Goal: Task Accomplishment & Management: Manage account settings

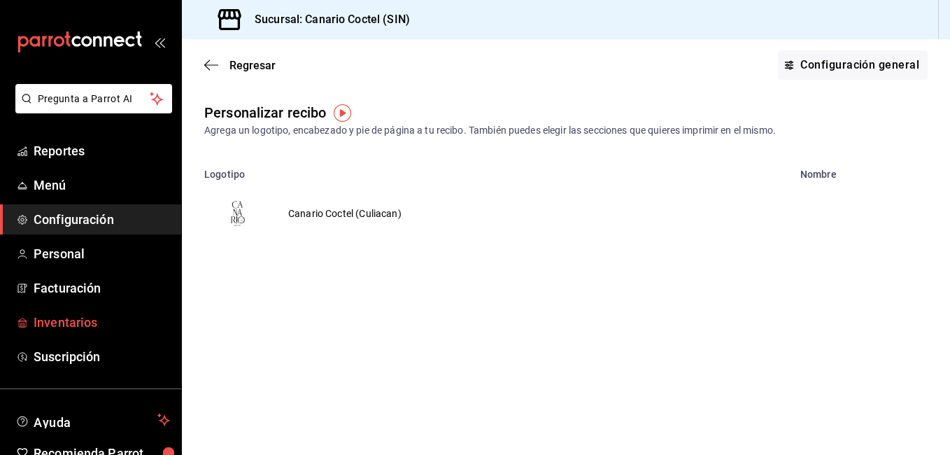
click at [77, 324] on span "Inventarios" at bounding box center [102, 322] width 136 height 19
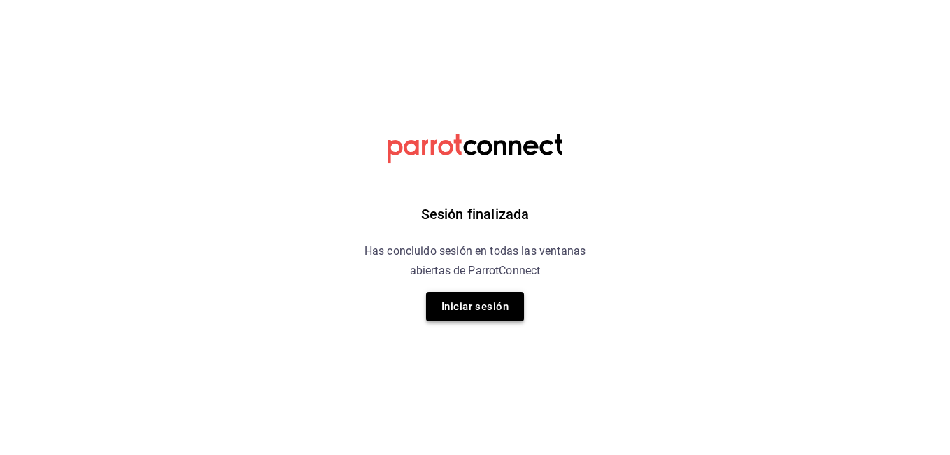
click at [473, 299] on button "Iniciar sesión" at bounding box center [475, 306] width 98 height 29
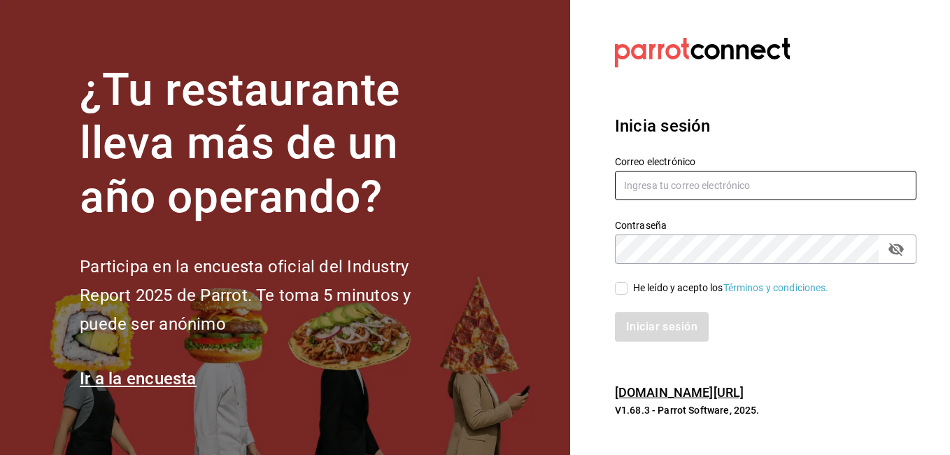
type input "fernando@alltrade.mx"
click at [624, 285] on input "He leído y acepto los Términos y condiciones." at bounding box center [621, 288] width 13 height 13
checkbox input "true"
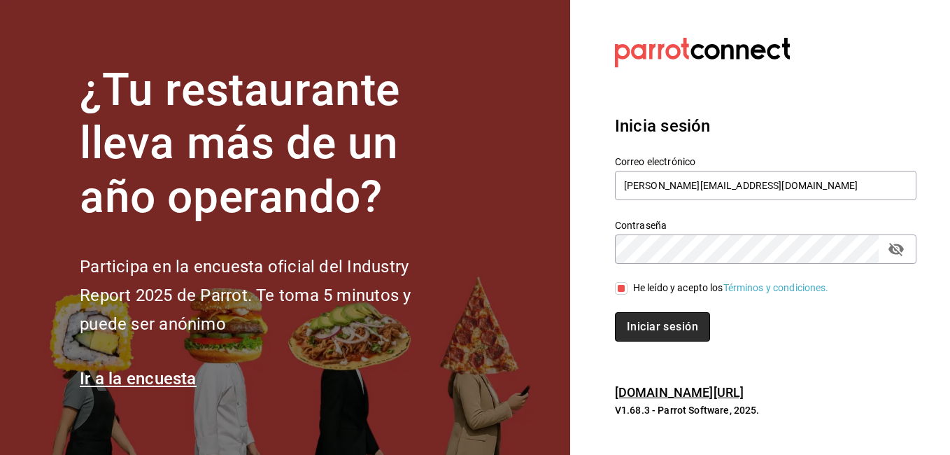
click at [650, 327] on button "Iniciar sesión" at bounding box center [662, 326] width 95 height 29
click at [650, 327] on div "Iniciar sesión" at bounding box center [765, 326] width 301 height 29
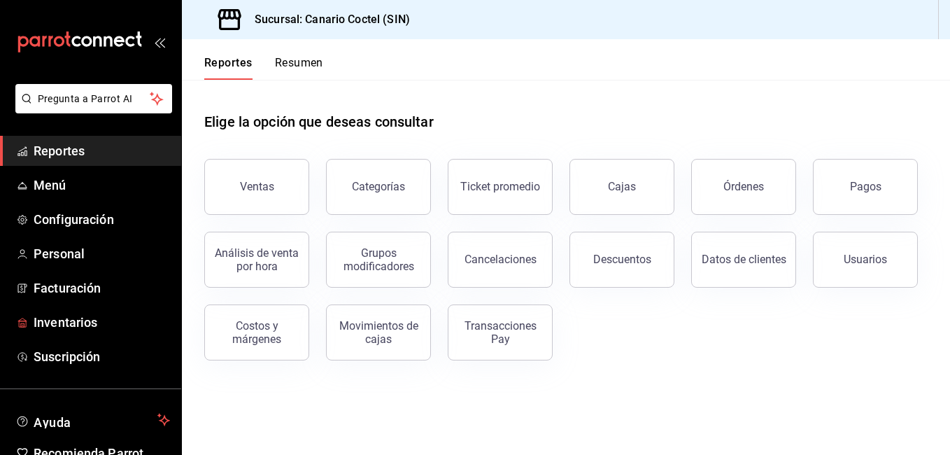
click at [71, 327] on span "Inventarios" at bounding box center [102, 322] width 136 height 19
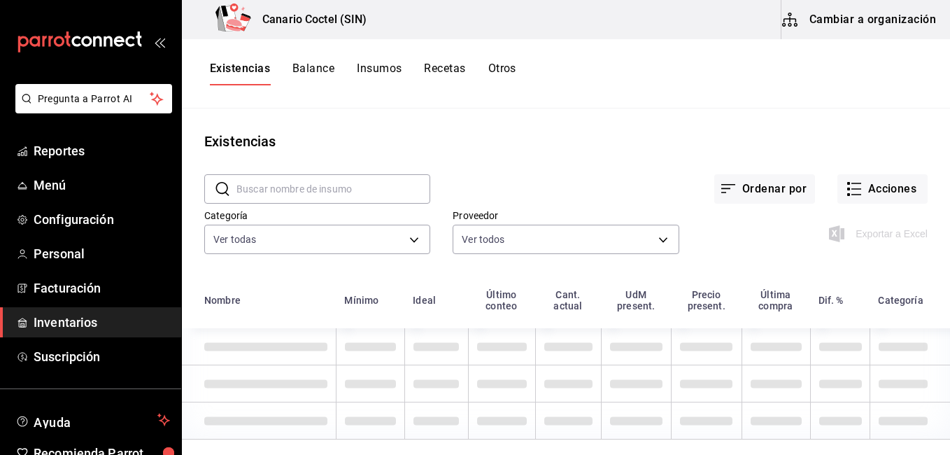
click at [886, 24] on button "Cambiar a organización" at bounding box center [859, 19] width 157 height 39
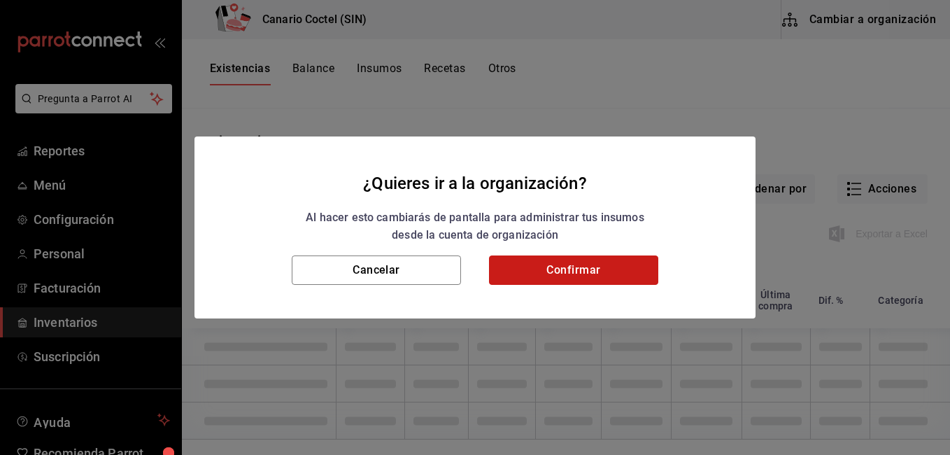
click at [569, 261] on button "Confirmar" at bounding box center [573, 269] width 169 height 29
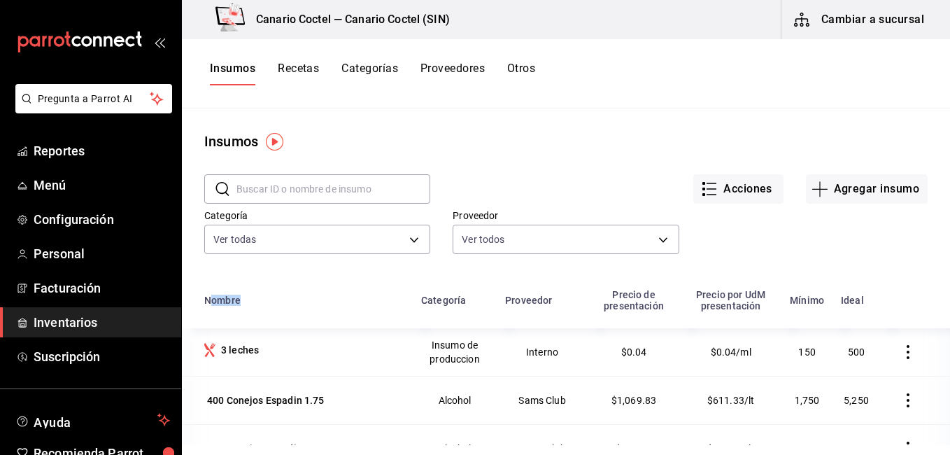
drag, startPoint x: 359, startPoint y: 304, endPoint x: 210, endPoint y: 287, distance: 149.3
click at [210, 287] on th "Nombre" at bounding box center [297, 304] width 231 height 48
drag, startPoint x: 210, startPoint y: 287, endPoint x: 433, endPoint y: 160, distance: 255.9
click at [433, 160] on div "Acciones Agregar insumo" at bounding box center [678, 178] width 497 height 52
click at [302, 67] on button "Recetas" at bounding box center [298, 74] width 41 height 24
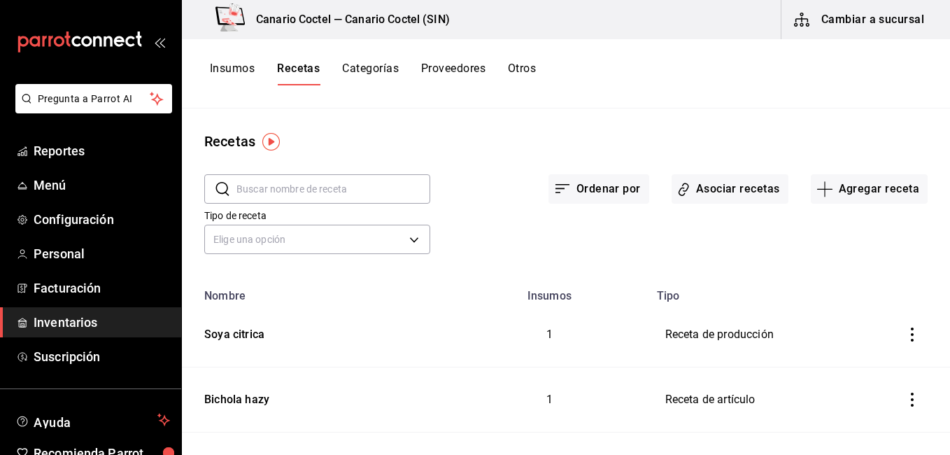
click at [332, 190] on input "text" at bounding box center [333, 189] width 194 height 28
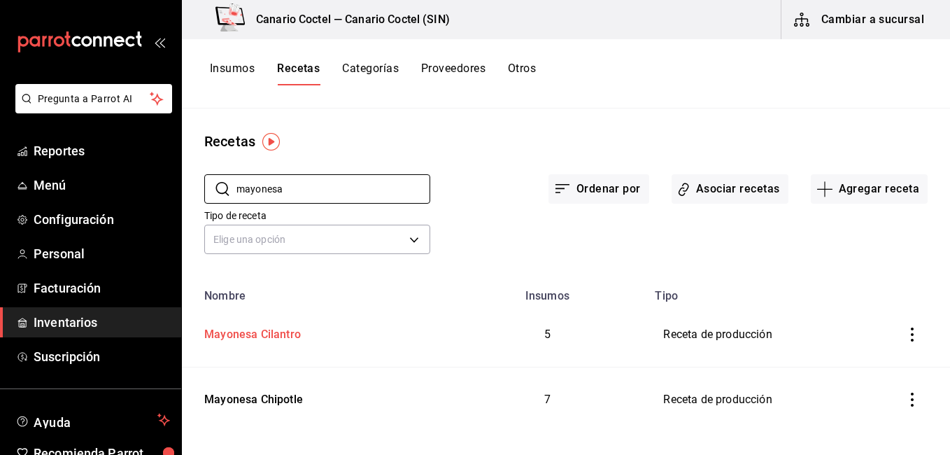
type input "mayonesa"
click at [285, 334] on div "Mayonesa Cilantro" at bounding box center [250, 332] width 102 height 22
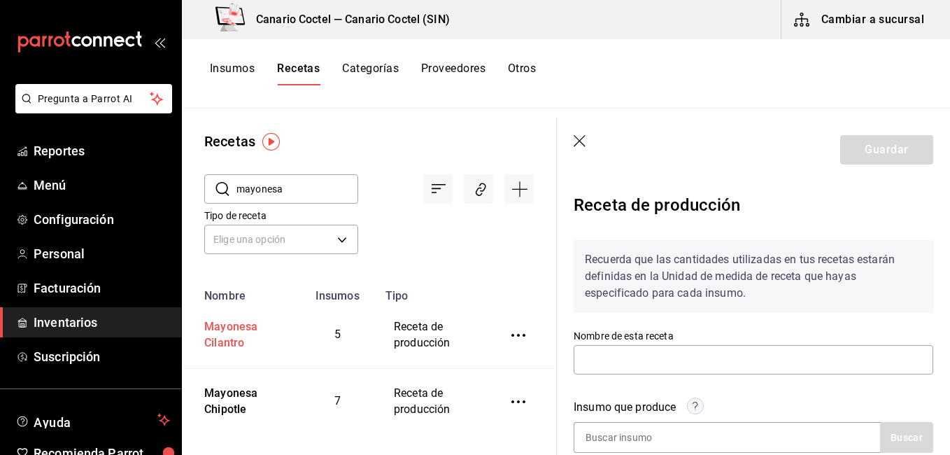
type input "Mayonesa Cilantro"
type input "1,000"
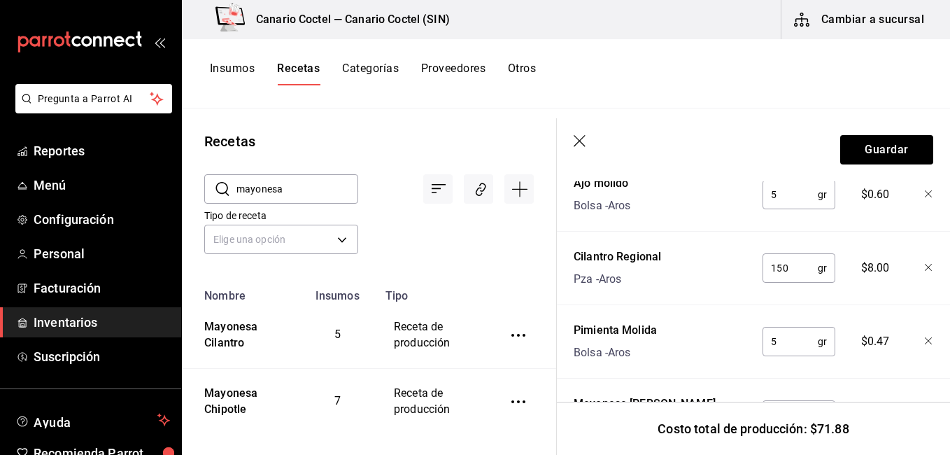
scroll to position [596, 0]
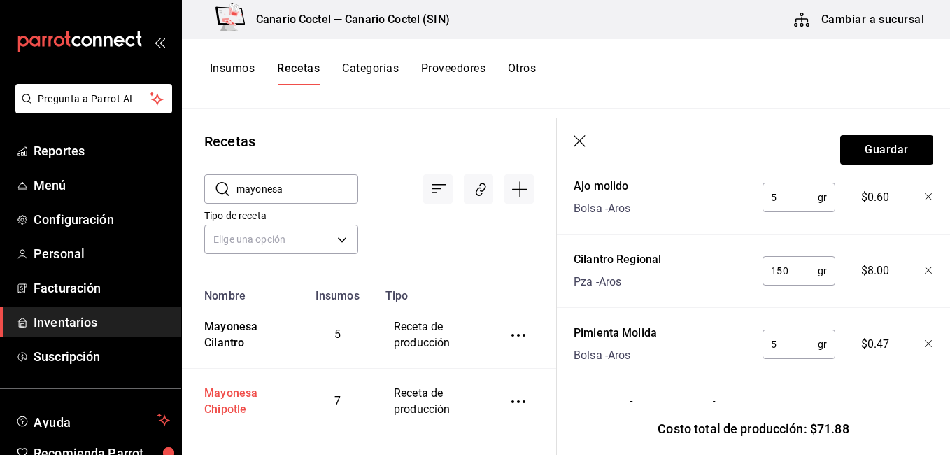
click at [246, 395] on div "Mayonesa Chipotle" at bounding box center [240, 399] width 82 height 38
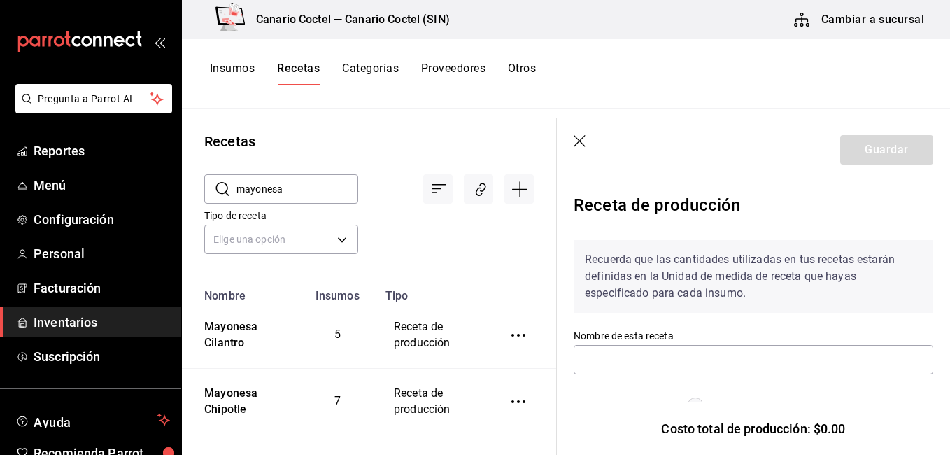
type input "Mayonesa Chipotle"
type input "1,300"
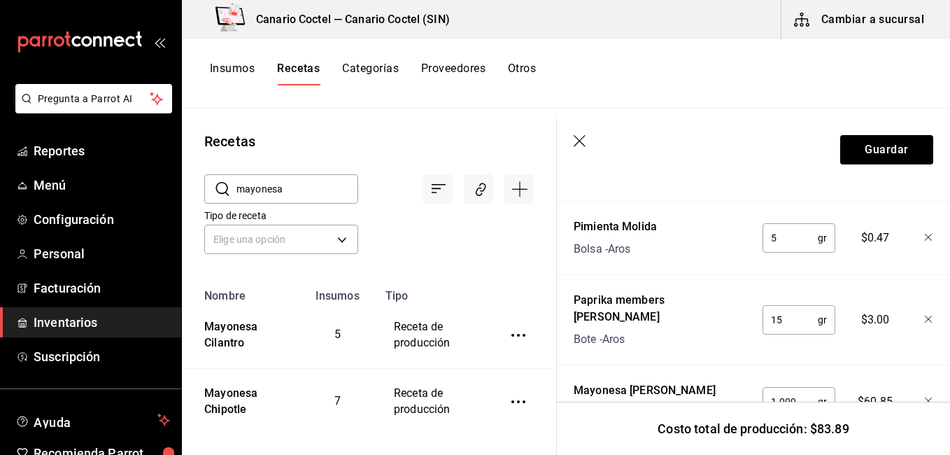
scroll to position [786, 0]
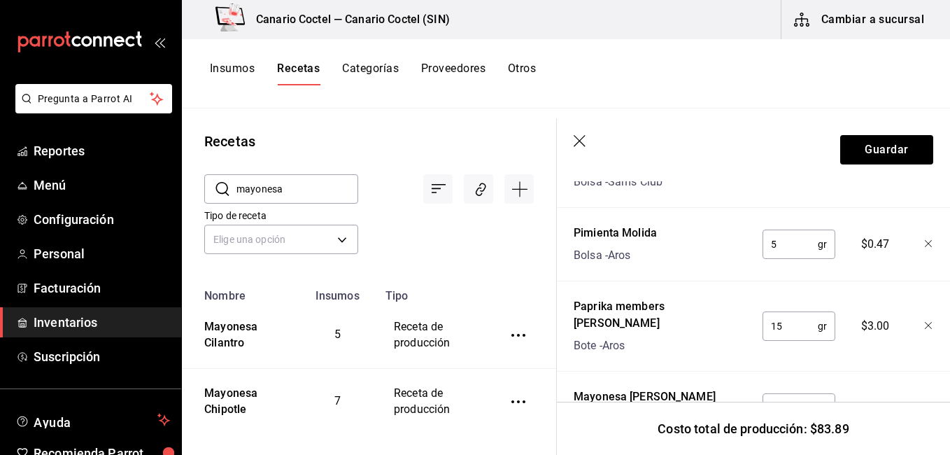
click at [304, 199] on input "mayonesa" at bounding box center [297, 189] width 122 height 28
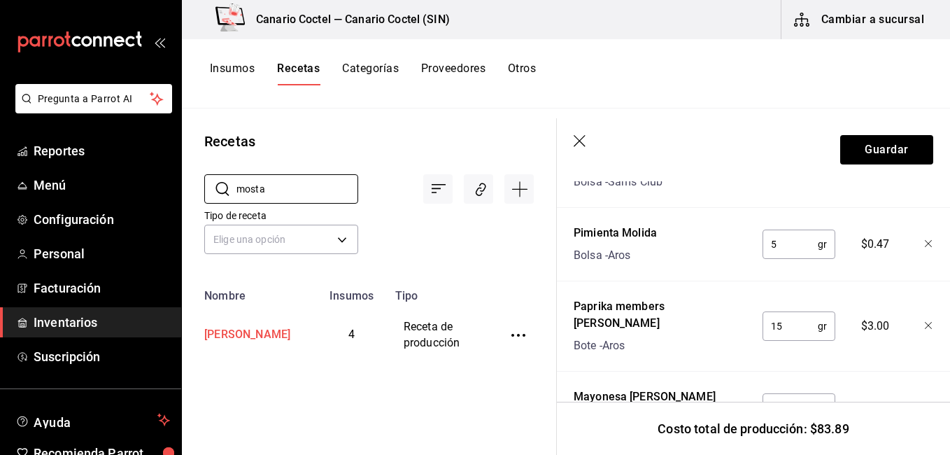
type input "mosta"
click at [248, 341] on div "[PERSON_NAME]" at bounding box center [245, 332] width 92 height 22
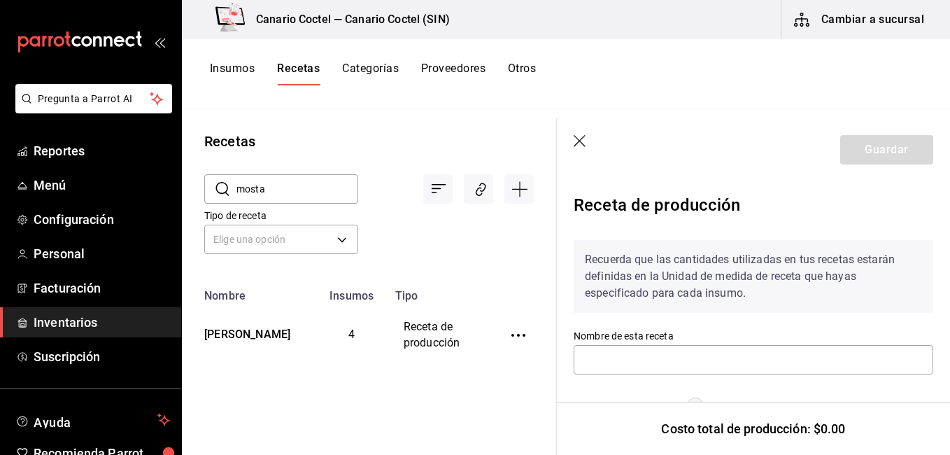
type input "[PERSON_NAME]"
type input "350"
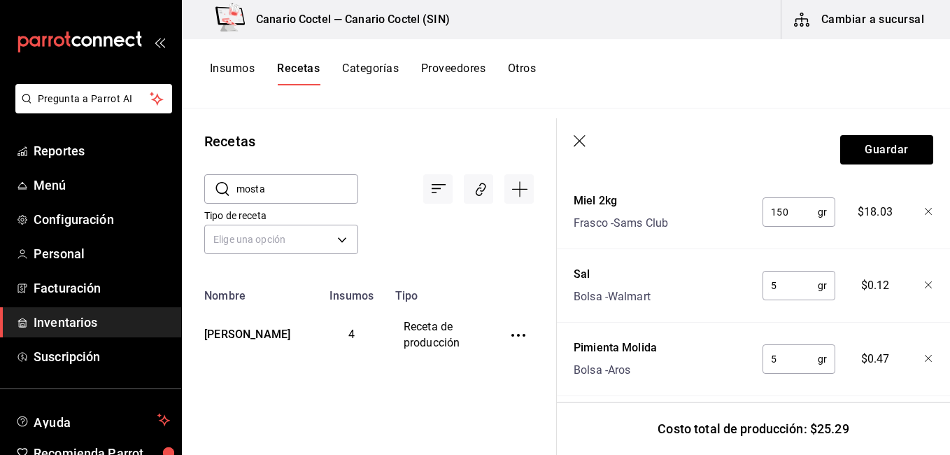
scroll to position [679, 0]
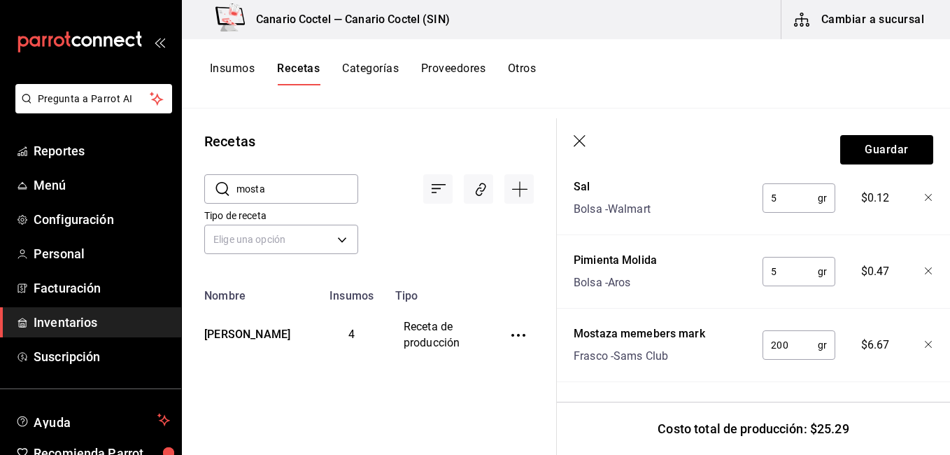
click at [266, 180] on input "mosta" at bounding box center [297, 189] width 122 height 28
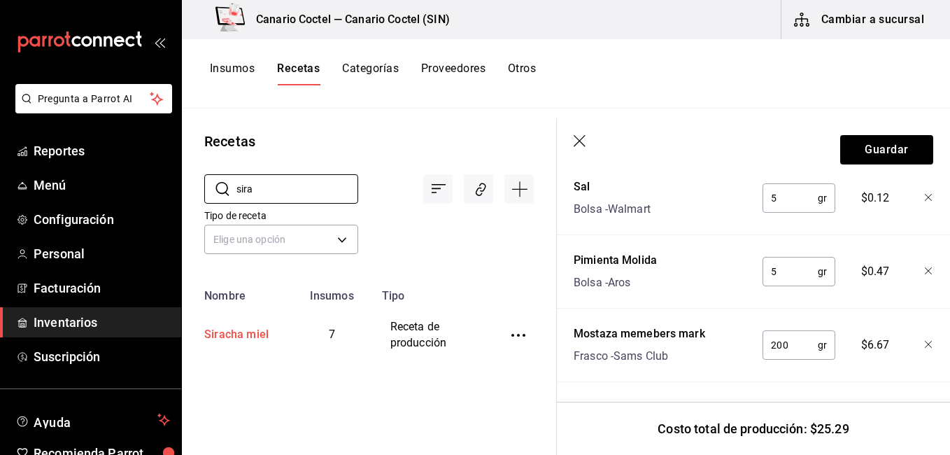
type input "sira"
click at [278, 336] on td "Siracha miel" at bounding box center [236, 335] width 108 height 66
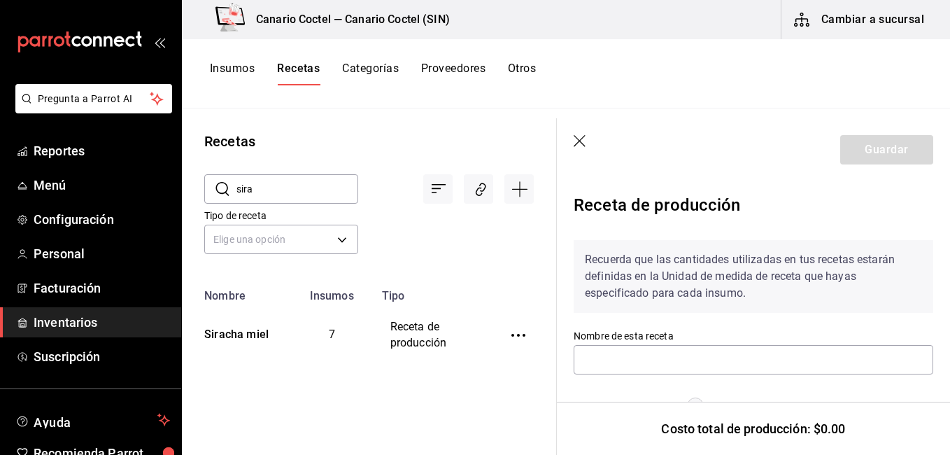
type input "Siracha miel"
type input "700"
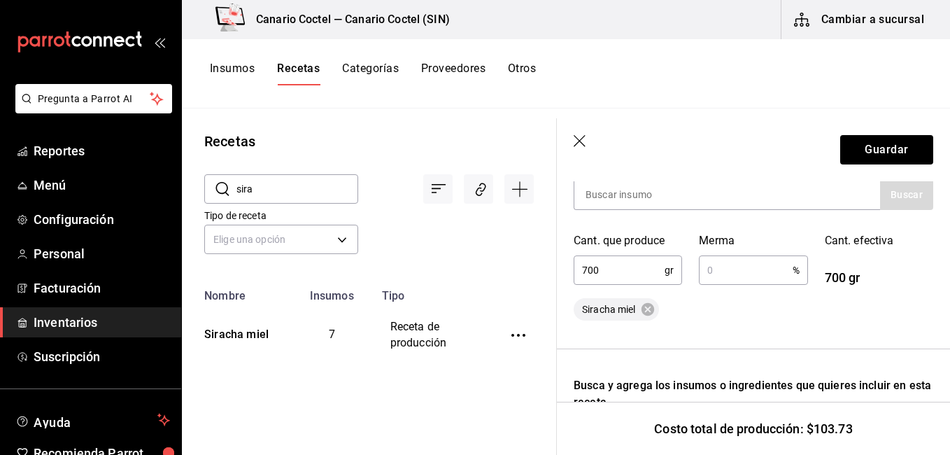
scroll to position [234, 0]
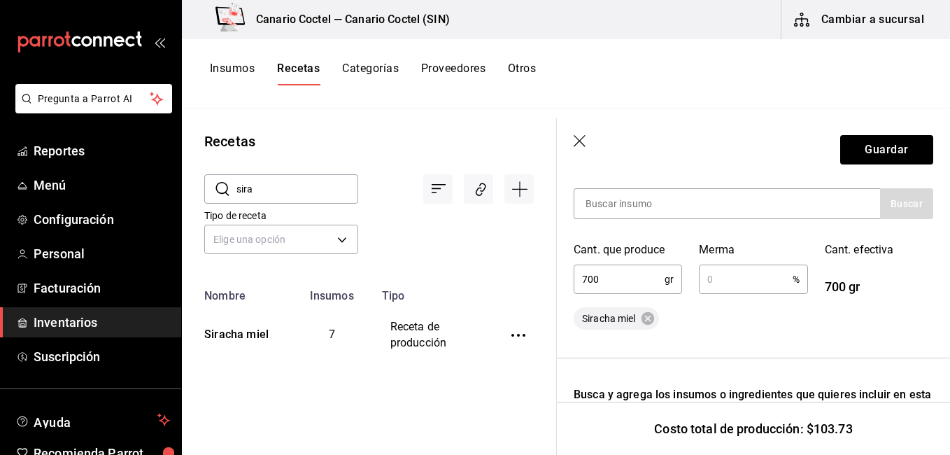
click at [584, 141] on icon "button" at bounding box center [580, 142] width 14 height 14
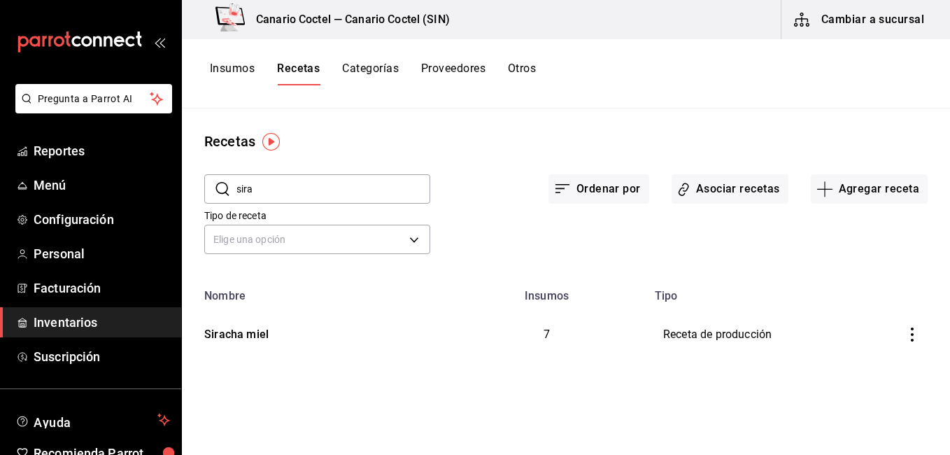
click at [266, 193] on input "sira" at bounding box center [333, 189] width 194 height 28
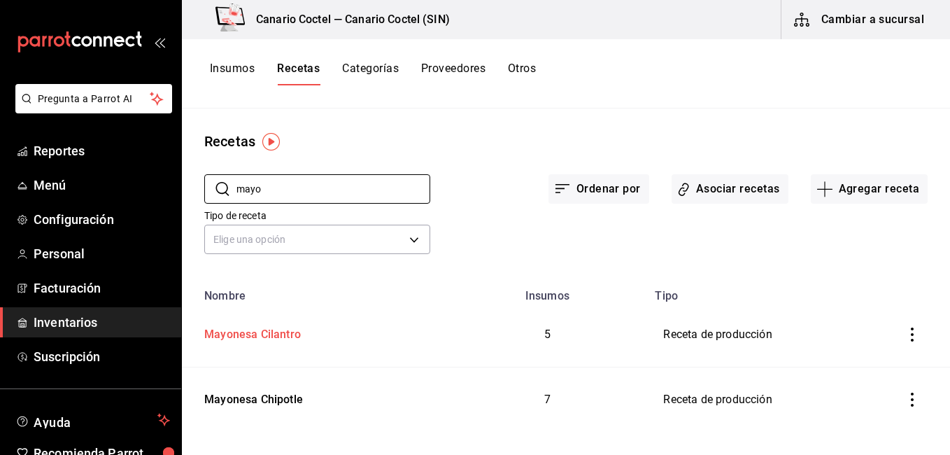
type input "mayo"
click at [229, 331] on div "Mayonesa Cilantro" at bounding box center [250, 332] width 102 height 22
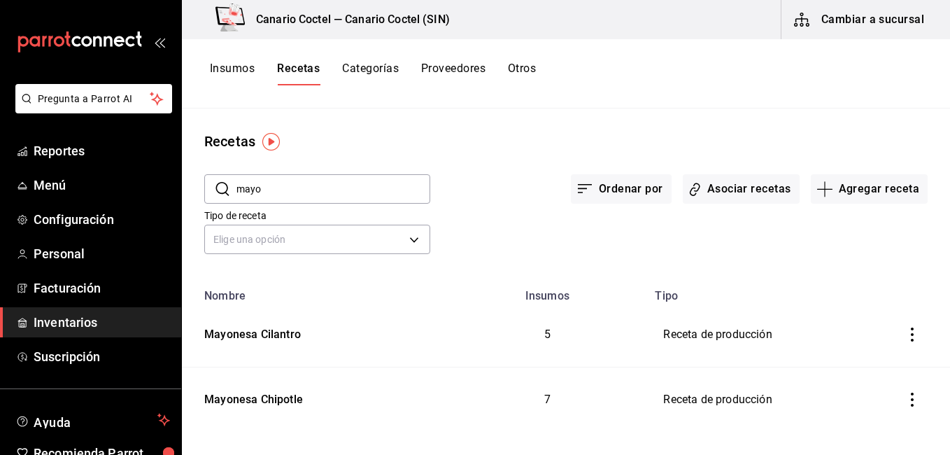
type input "Mayonesa Cilantro"
type input "1,000"
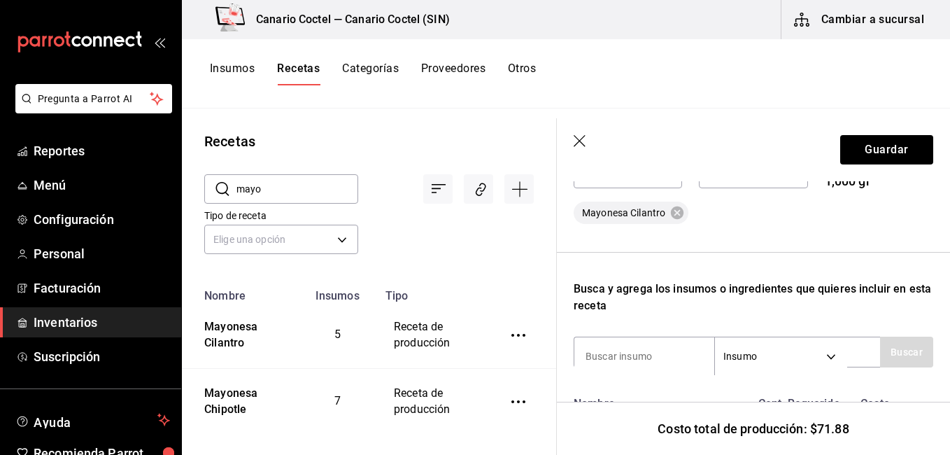
scroll to position [364, 0]
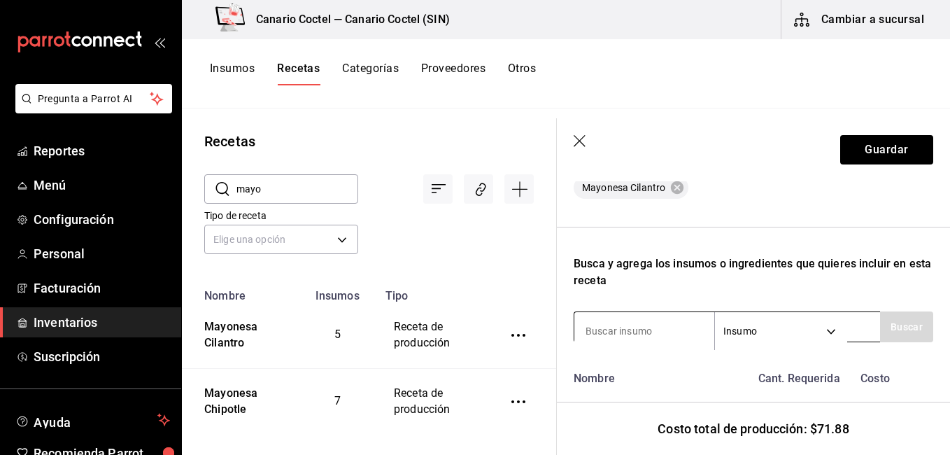
click at [645, 343] on input at bounding box center [644, 330] width 140 height 29
type input "agua"
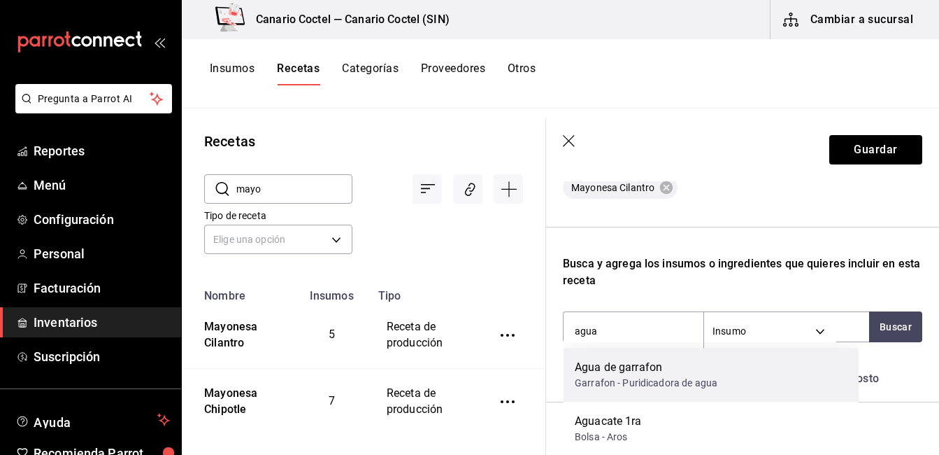
click at [629, 369] on div "Agua de garrafon" at bounding box center [646, 367] width 143 height 17
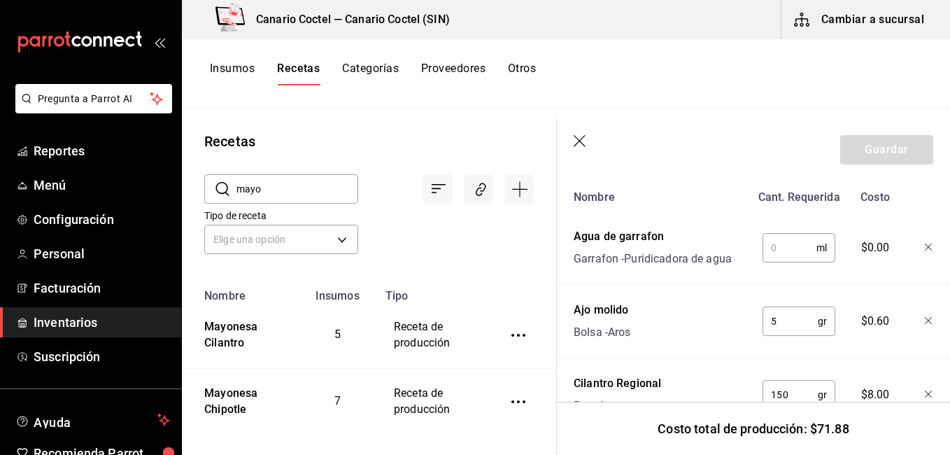
scroll to position [541, 0]
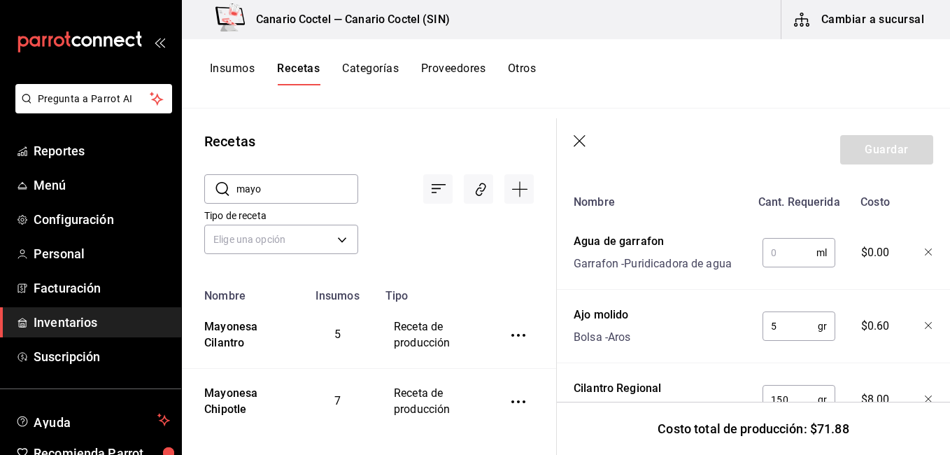
click at [774, 250] on input "text" at bounding box center [789, 252] width 54 height 28
type input "50"
click at [866, 150] on button "Guardar" at bounding box center [886, 149] width 93 height 29
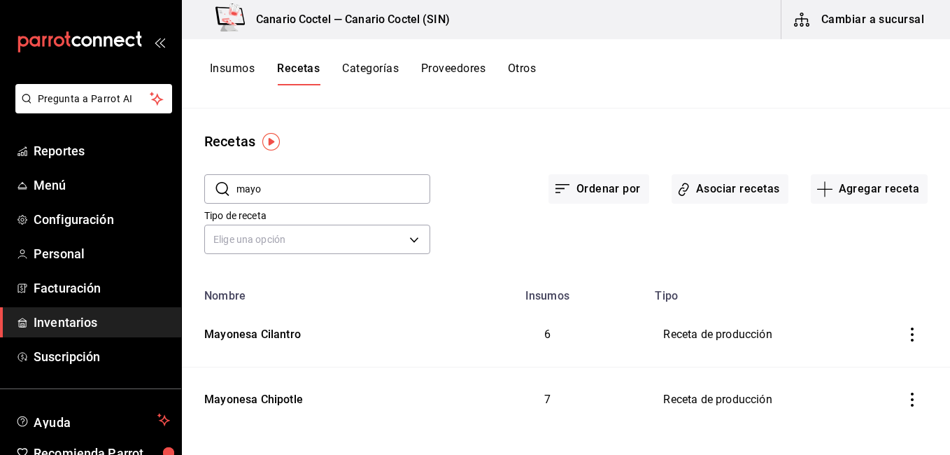
click at [351, 176] on input "mayo" at bounding box center [333, 189] width 194 height 28
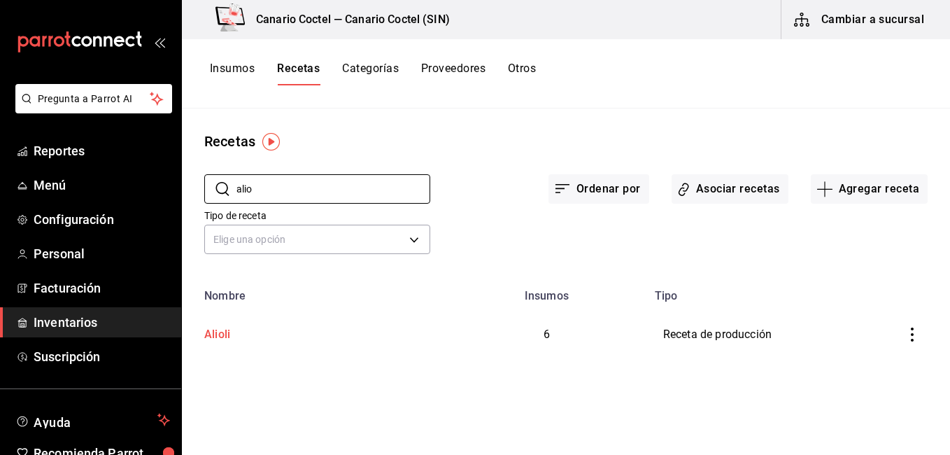
type input "alio"
click at [245, 337] on div "Alioli" at bounding box center [314, 332] width 231 height 22
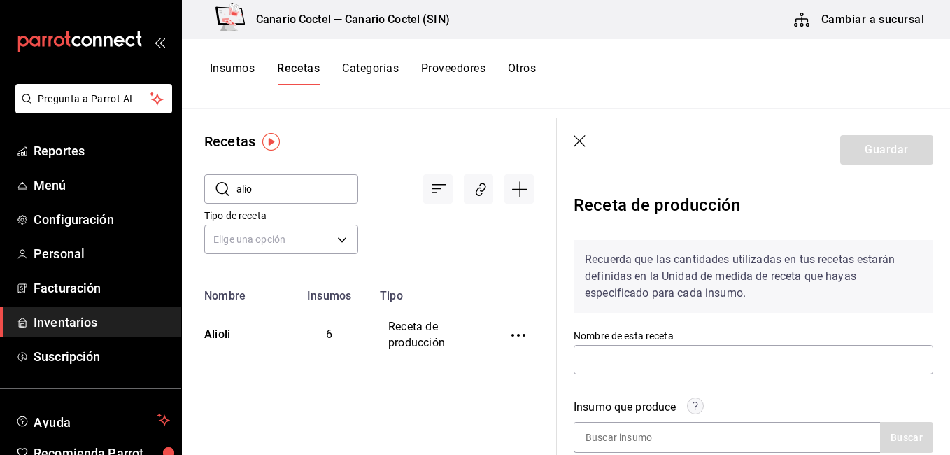
type input "Alioli"
type input "600"
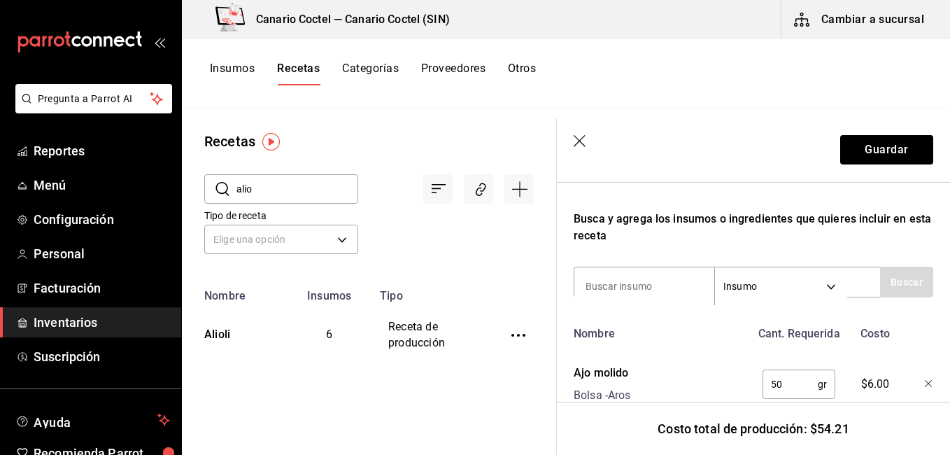
scroll to position [401, 0]
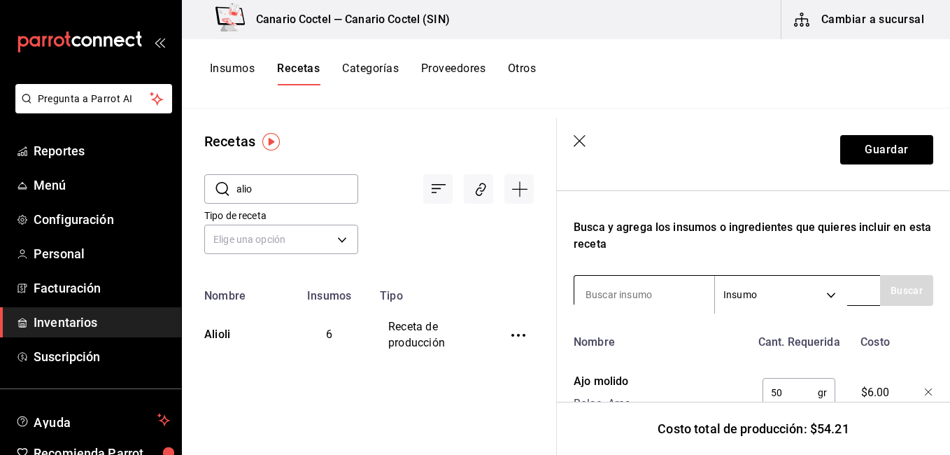
click at [677, 282] on input at bounding box center [644, 294] width 140 height 29
type input "a"
click at [585, 138] on icon "button" at bounding box center [580, 142] width 14 height 14
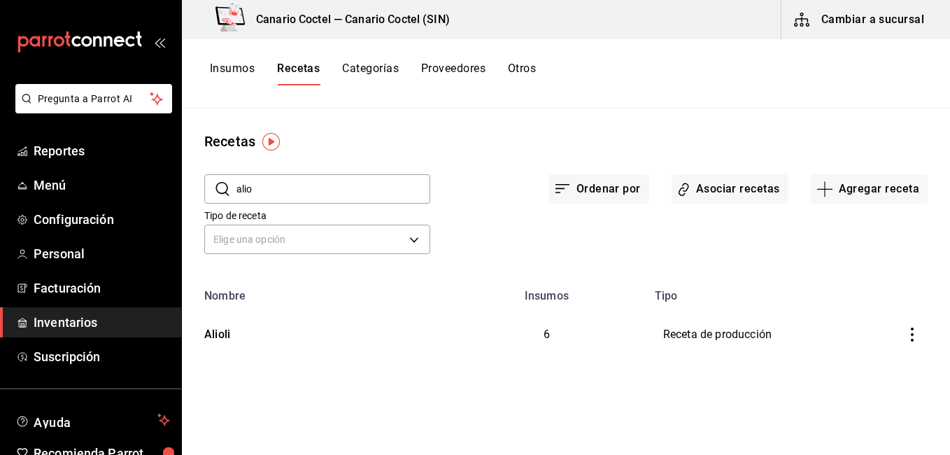
click at [303, 189] on input "alio" at bounding box center [333, 189] width 194 height 28
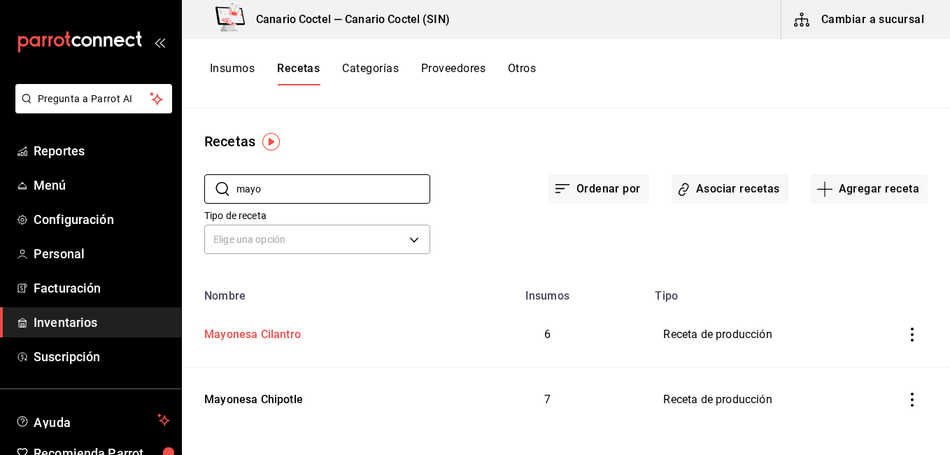
type input "mayo"
click at [274, 328] on div "Mayonesa Cilantro" at bounding box center [250, 332] width 102 height 22
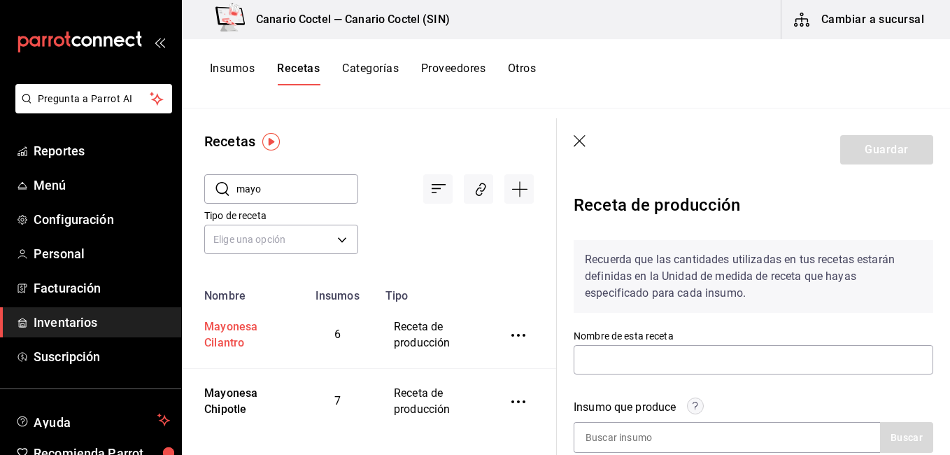
type input "Mayonesa Cilantro"
type input "1,000"
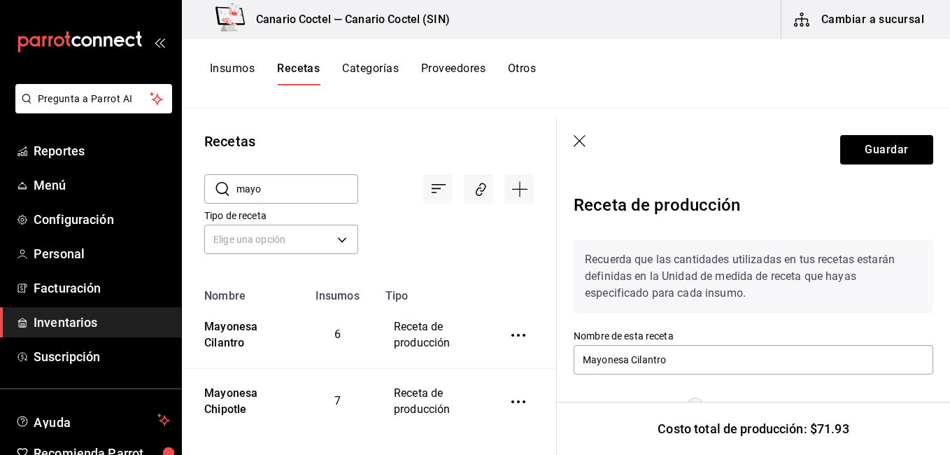
click at [583, 143] on icon "button" at bounding box center [580, 142] width 14 height 14
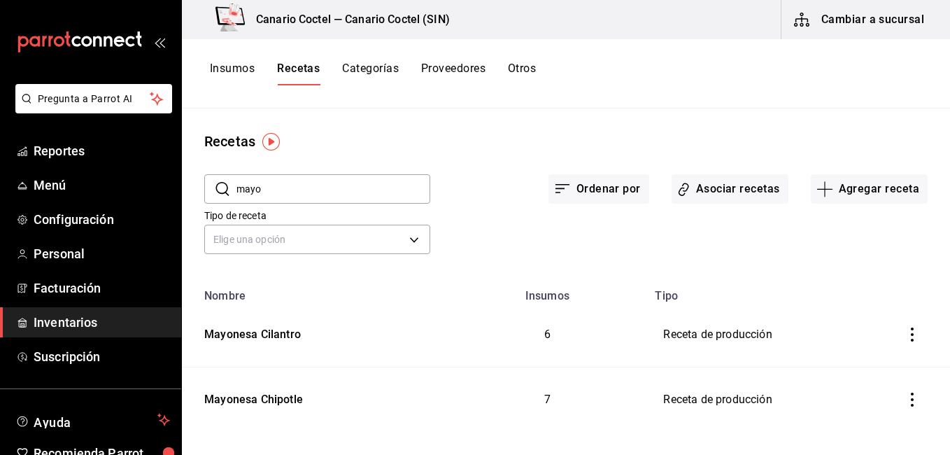
click at [317, 192] on input "mayo" at bounding box center [333, 189] width 194 height 28
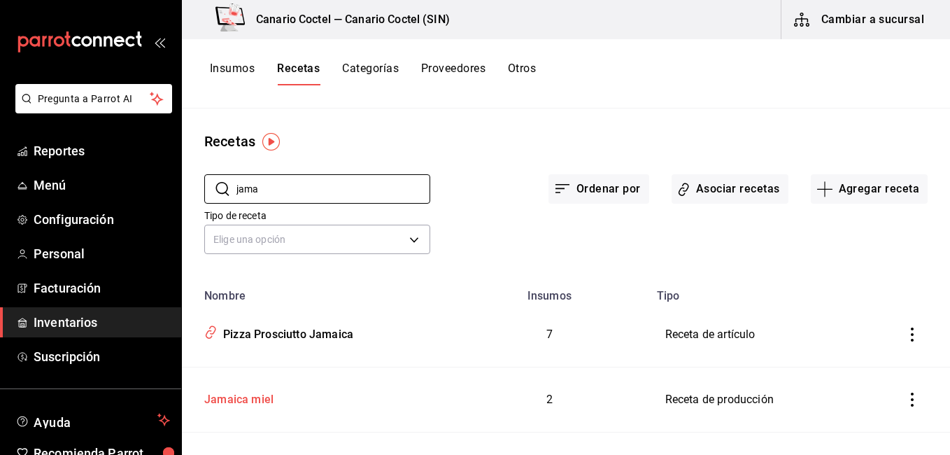
type input "jama"
click at [277, 386] on div "Jamaica miel" at bounding box center [316, 397] width 235 height 22
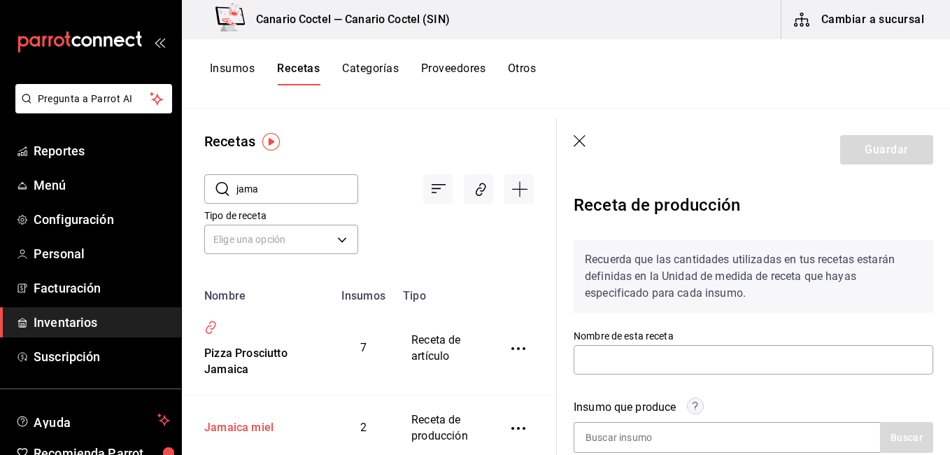
type input "Jamaica miel"
type input "280"
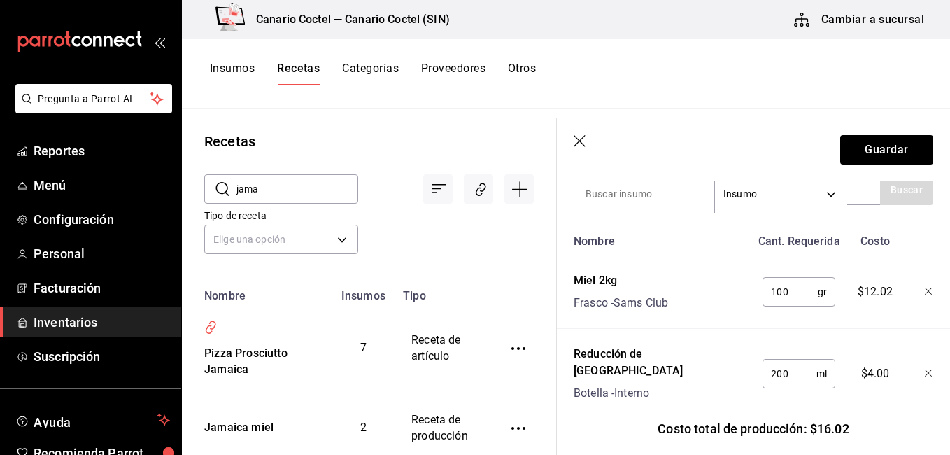
scroll to position [532, 0]
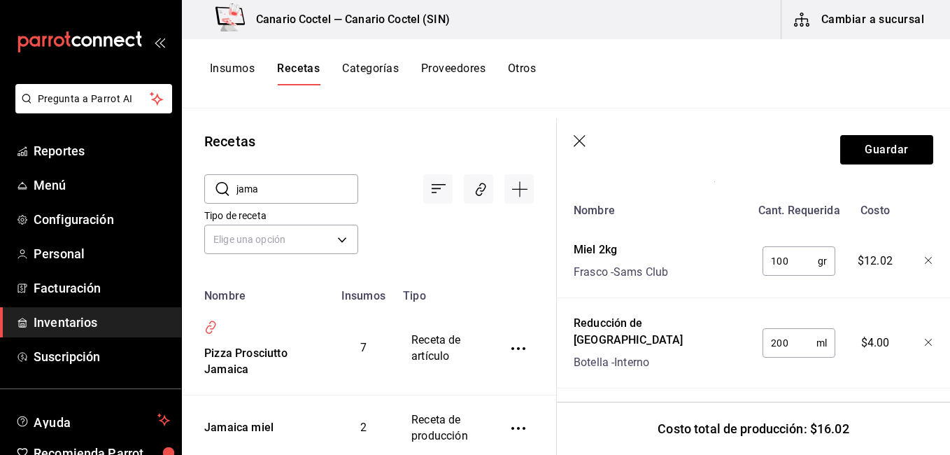
click at [581, 139] on icon "button" at bounding box center [579, 141] width 12 height 12
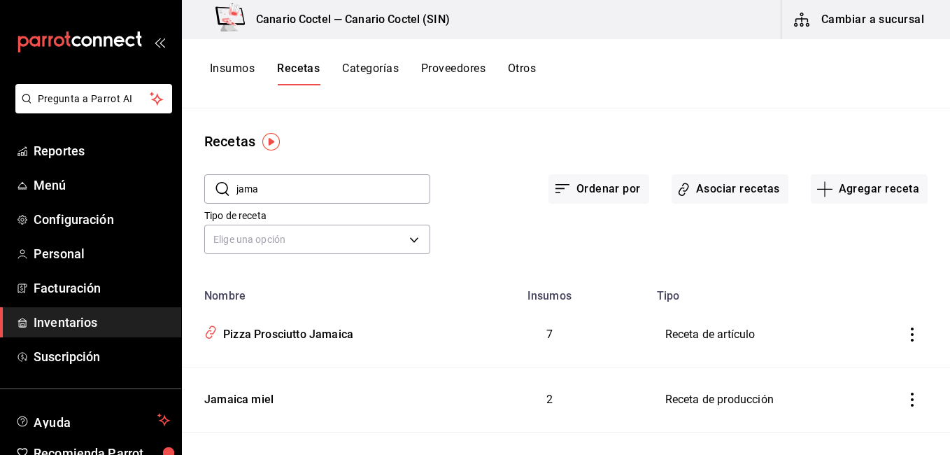
click at [298, 185] on input "jama" at bounding box center [333, 189] width 194 height 28
type input "marac"
click at [255, 346] on td "Jarabe de maracuya" at bounding box center [315, 334] width 266 height 64
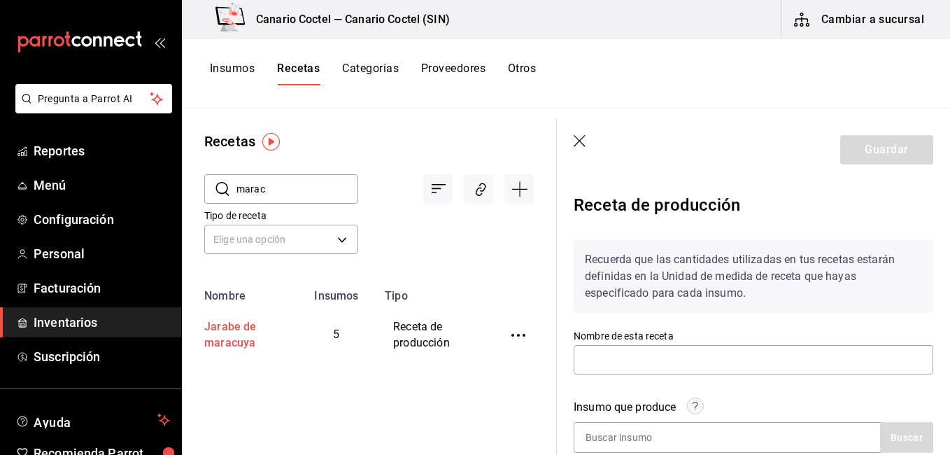
type input "Jarabe de maracuya"
type input "3,700"
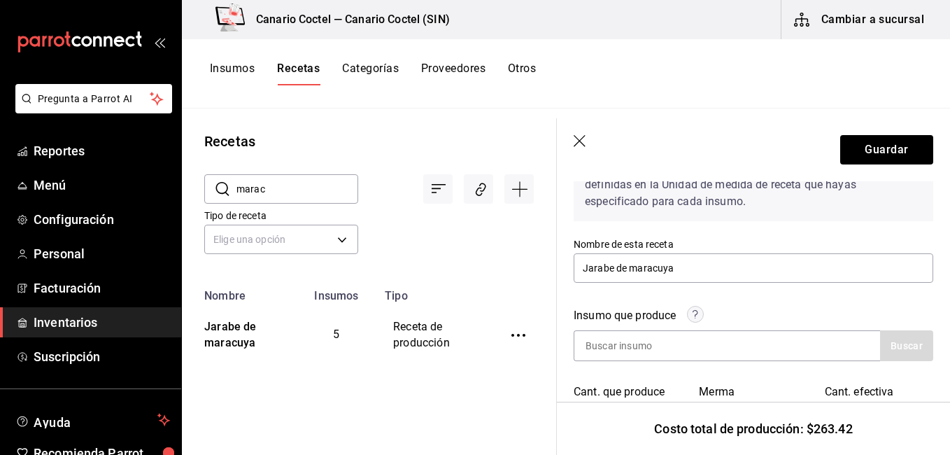
scroll to position [110, 0]
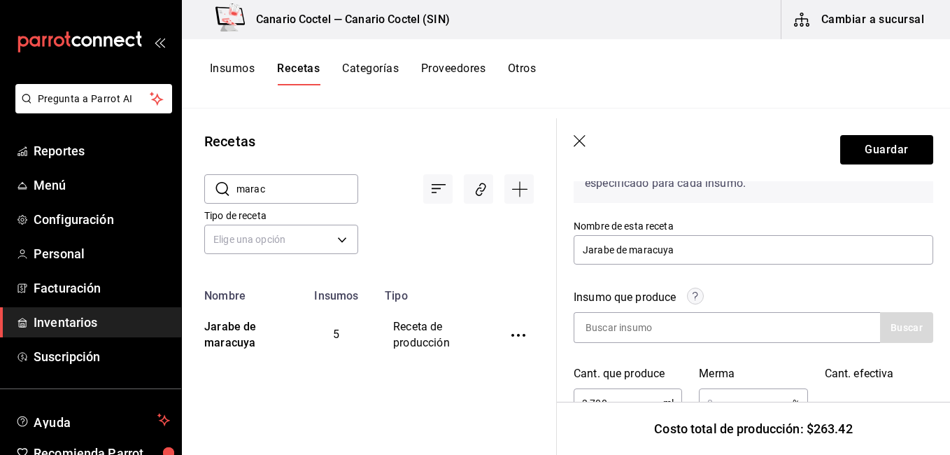
click at [803, 234] on div "Nombre de esta receta Jarabe de maracuya" at bounding box center [752, 243] width 359 height 47
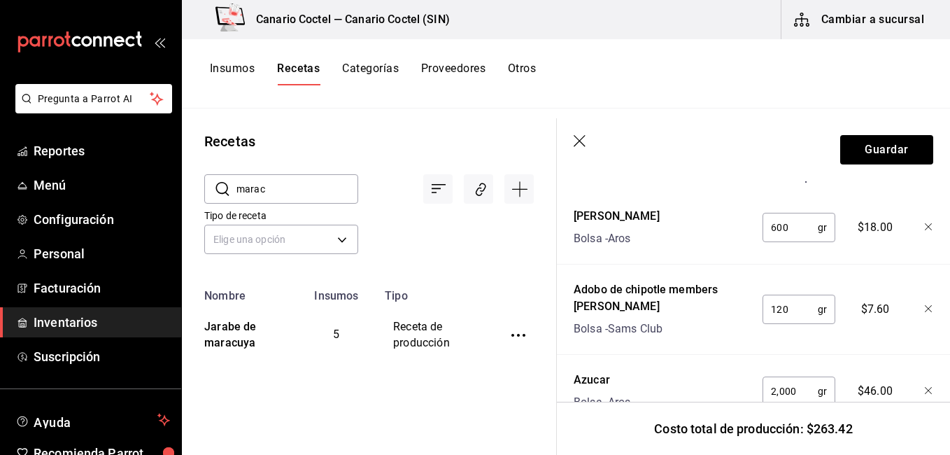
scroll to position [576, 0]
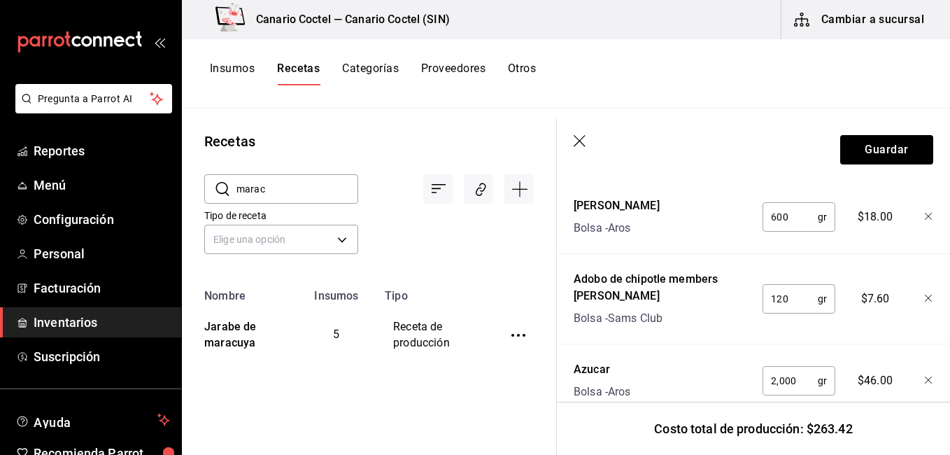
type input "Jarabe de maracuya chipotle"
click at [924, 295] on icon "button" at bounding box center [928, 298] width 8 height 8
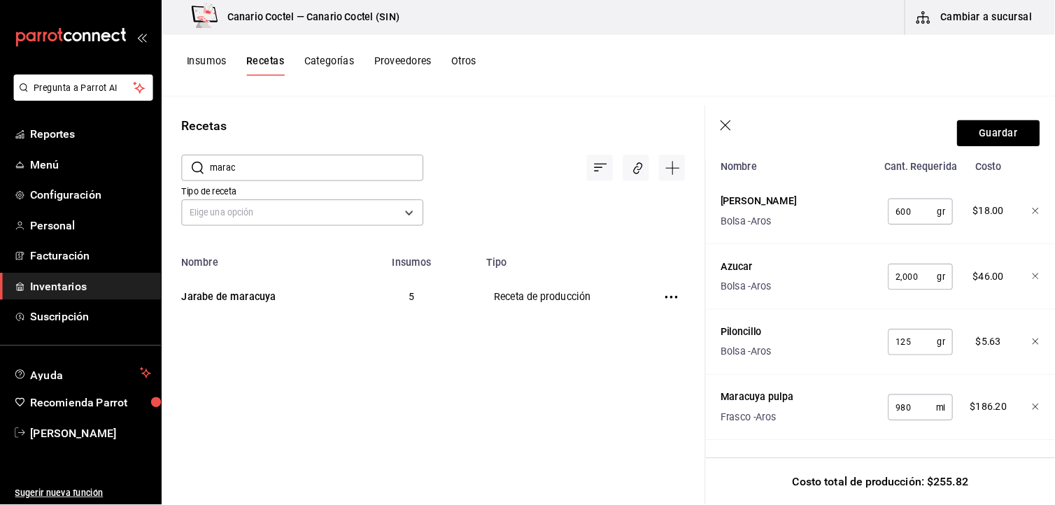
scroll to position [567, 0]
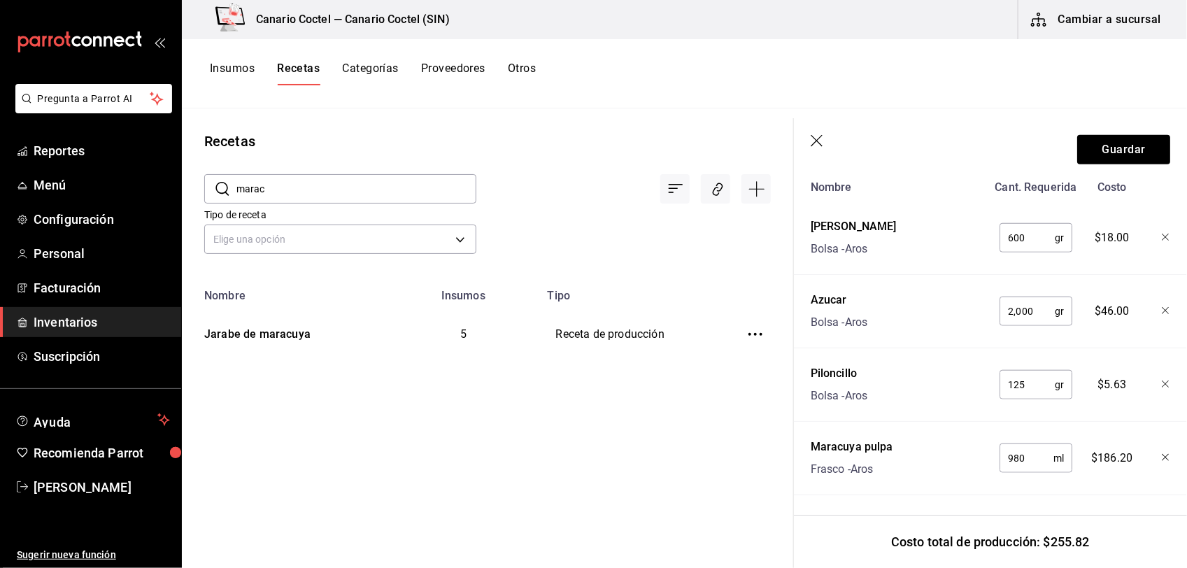
click at [949, 99] on div "Insumos Recetas Categorías Proveedores Otros" at bounding box center [684, 73] width 1005 height 69
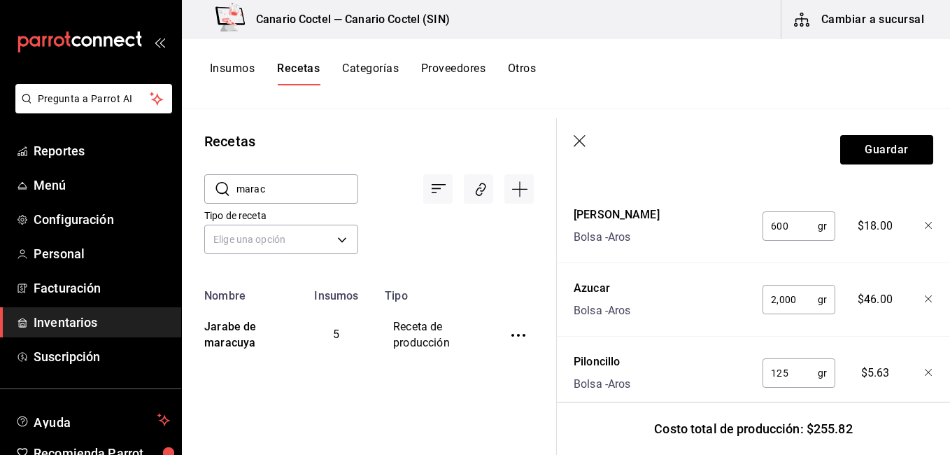
click at [663, 312] on div "Azucar Bolsa - Aros" at bounding box center [659, 296] width 183 height 45
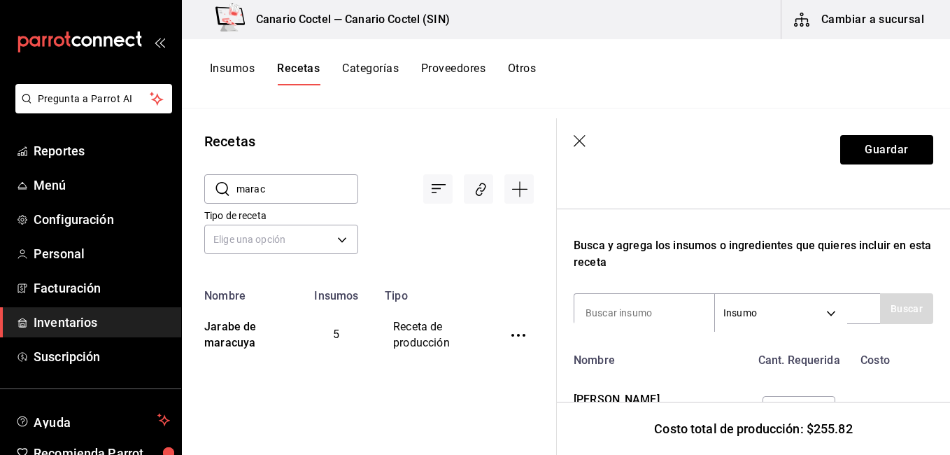
scroll to position [310, 0]
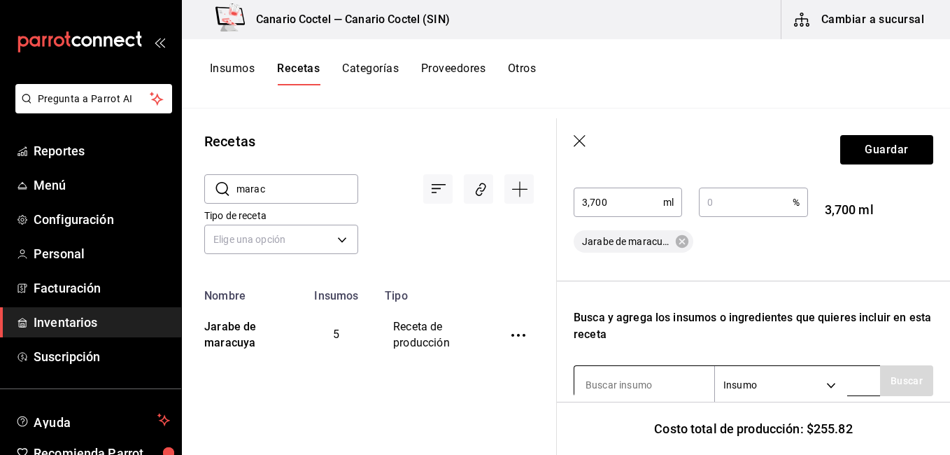
click at [657, 397] on input at bounding box center [644, 384] width 140 height 29
type input "chip"
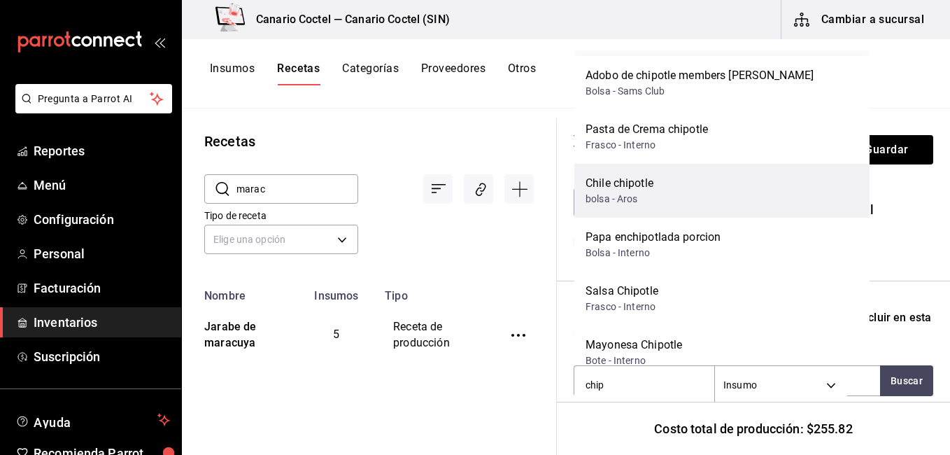
click at [687, 187] on div "Chile chipotle bolsa - Aros" at bounding box center [721, 191] width 295 height 54
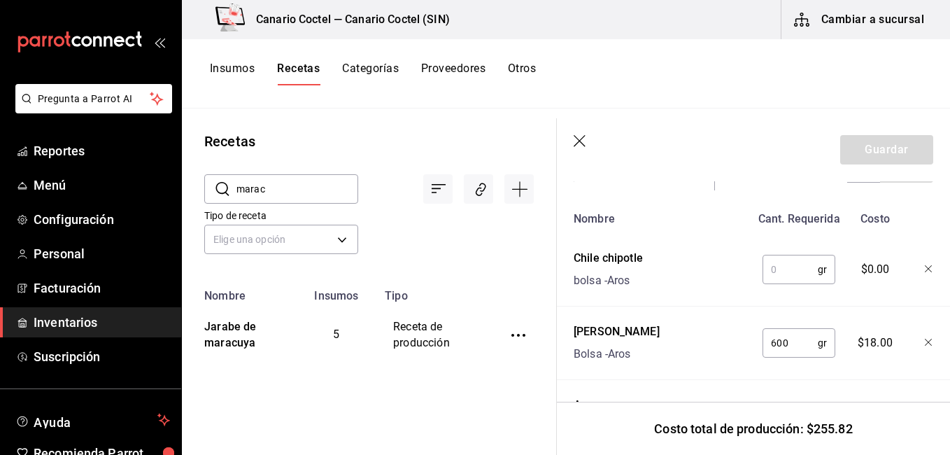
scroll to position [527, 0]
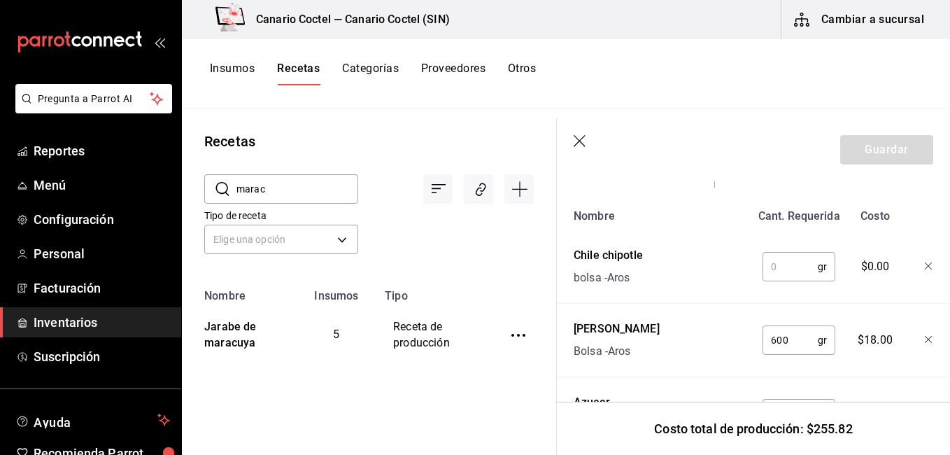
click at [790, 263] on input "text" at bounding box center [789, 266] width 55 height 28
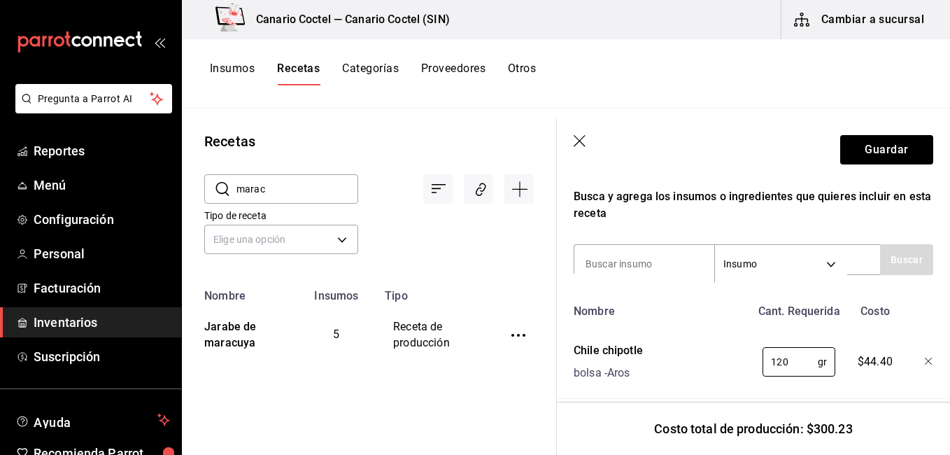
scroll to position [393, 0]
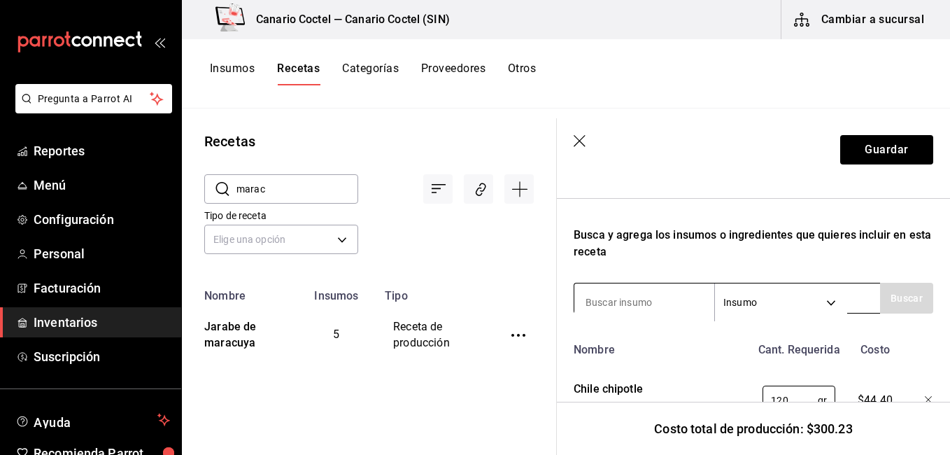
type input "120"
click at [620, 297] on input at bounding box center [644, 301] width 140 height 29
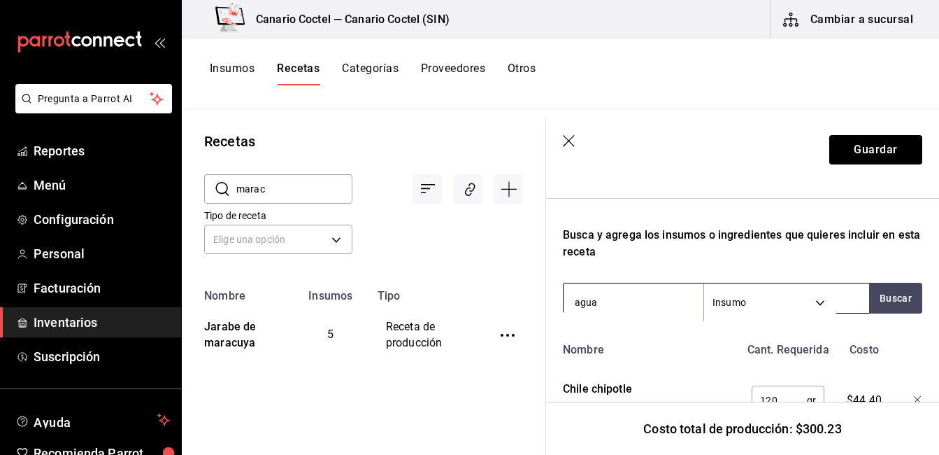
type input "agua d"
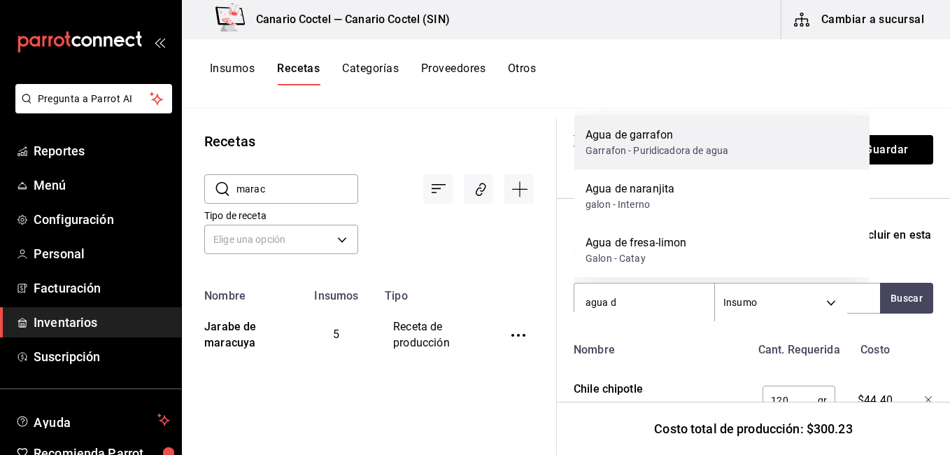
click at [626, 122] on div "Agua de garrafon Garrafon - Puridicadora de agua" at bounding box center [721, 142] width 295 height 54
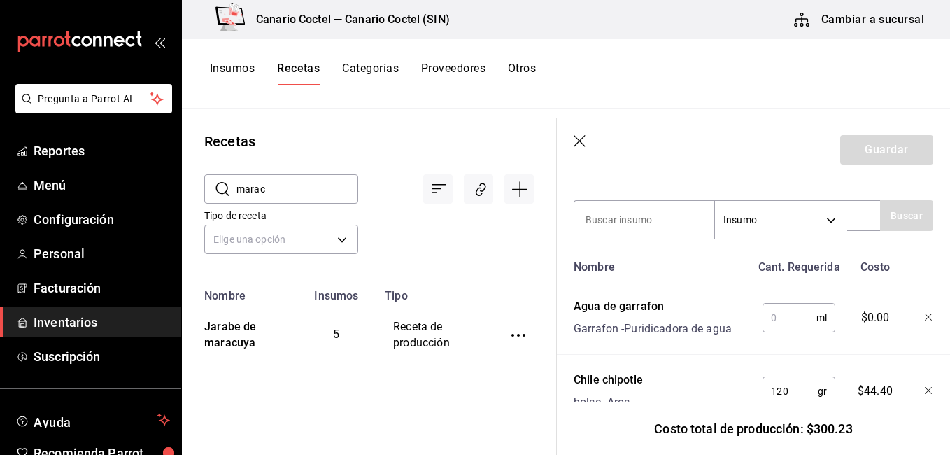
scroll to position [492, 0]
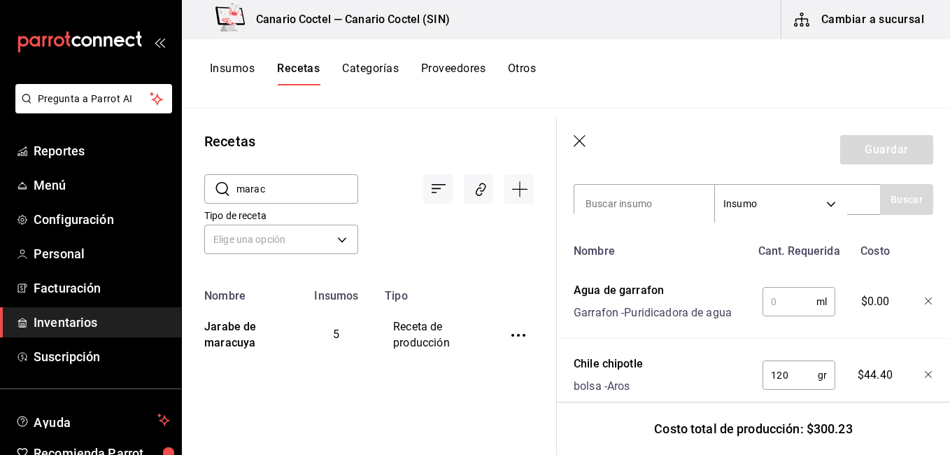
click at [803, 307] on input "text" at bounding box center [789, 301] width 54 height 28
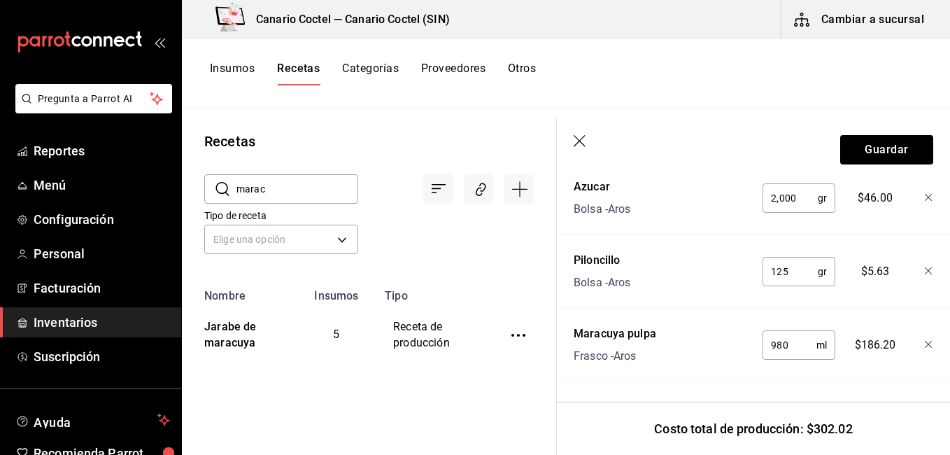
scroll to position [826, 0]
type input "2,000"
click at [576, 131] on header "Guardar" at bounding box center [753, 149] width 393 height 63
click at [581, 140] on icon "button" at bounding box center [580, 142] width 14 height 14
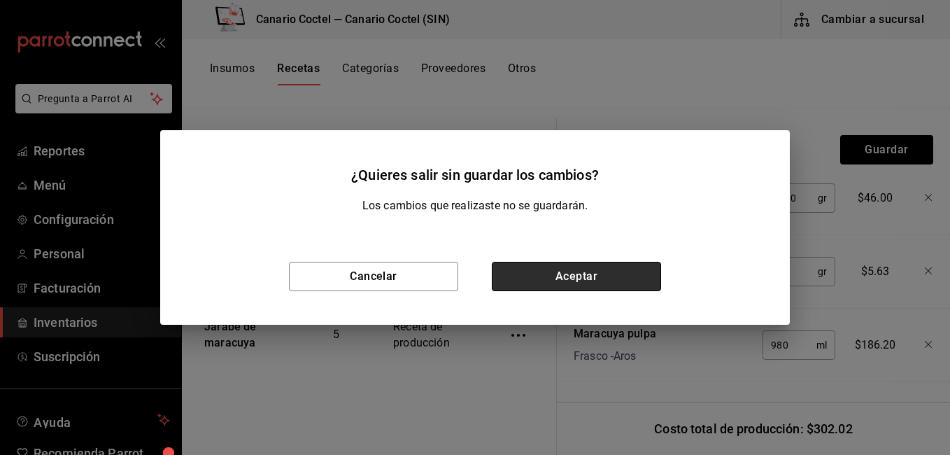
click at [600, 264] on button "Aceptar" at bounding box center [576, 276] width 169 height 29
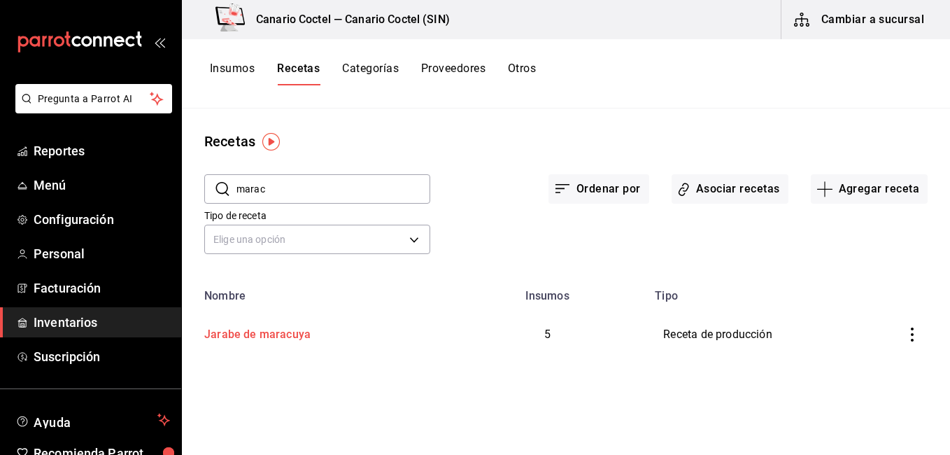
click at [320, 334] on div "Jarabe de maracuya" at bounding box center [315, 332] width 232 height 22
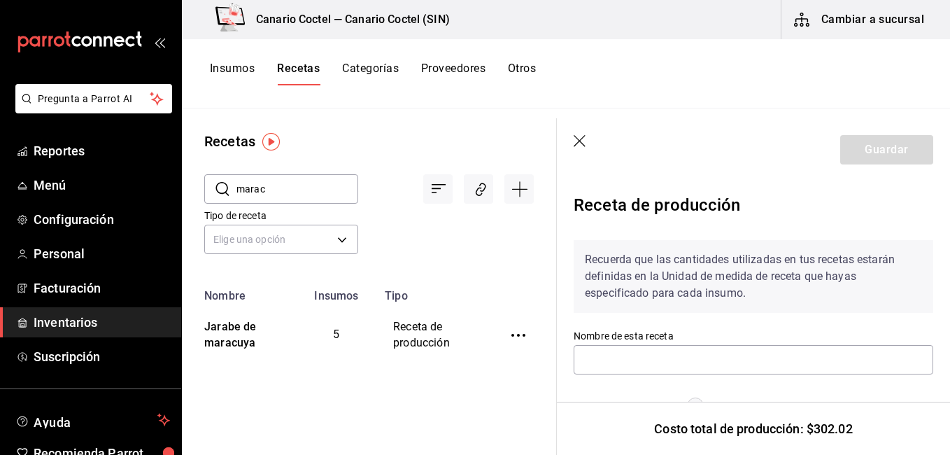
type input "Jarabe de maracuya"
type input "3,700"
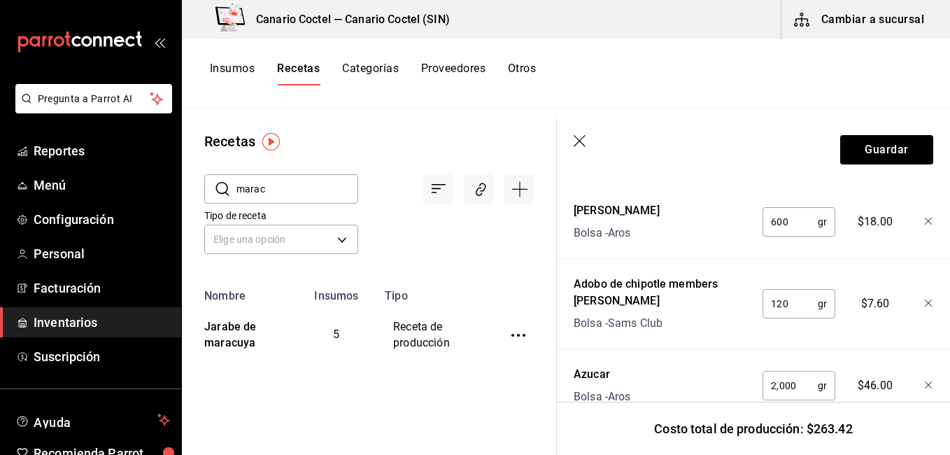
scroll to position [576, 0]
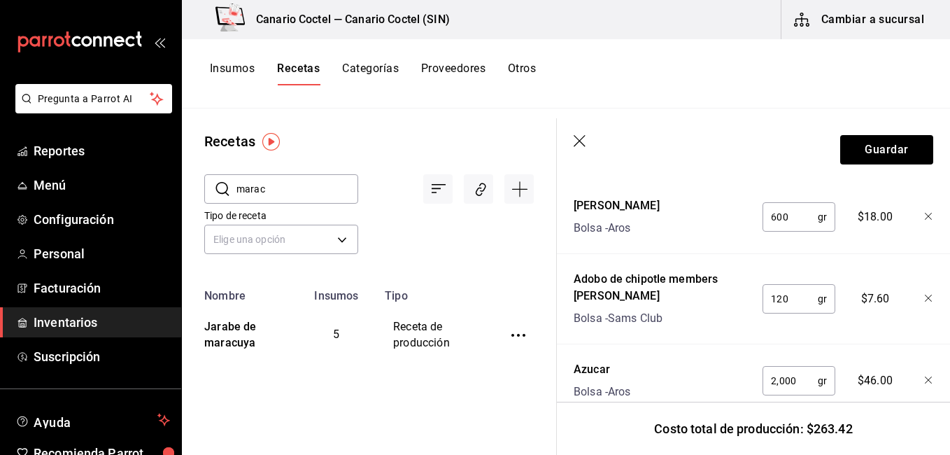
click at [924, 301] on icon "button" at bounding box center [928, 298] width 8 height 8
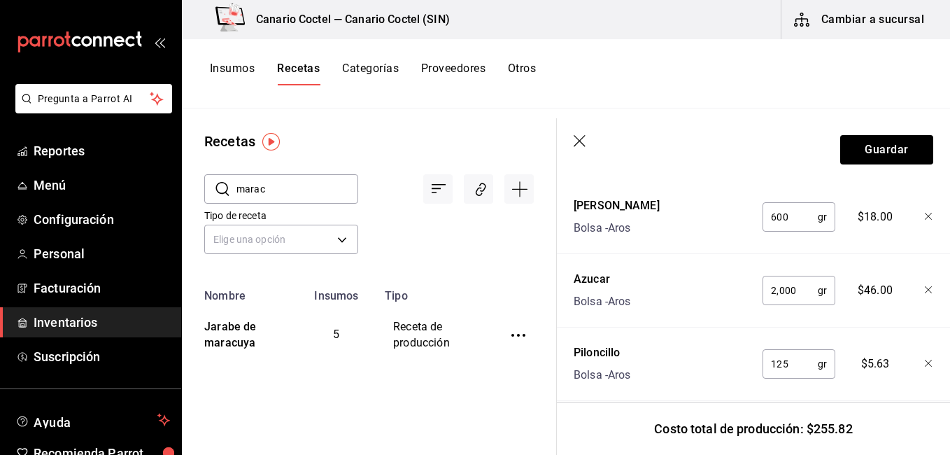
scroll to position [488, 0]
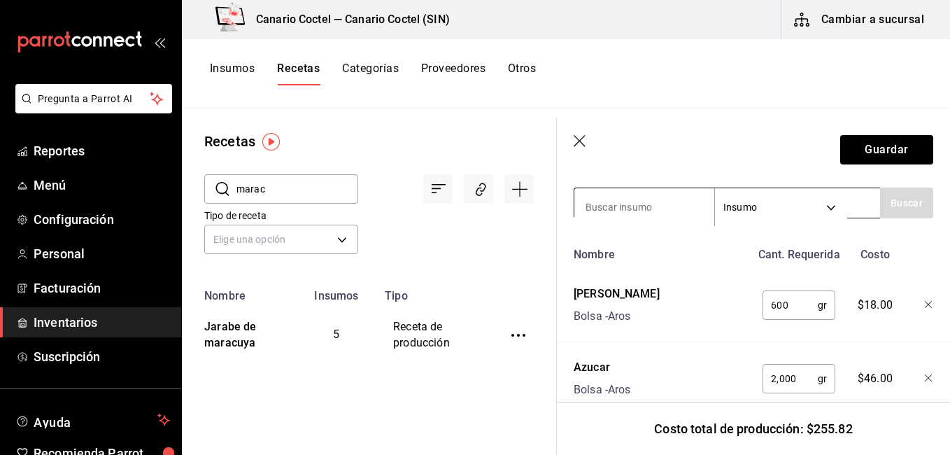
click at [673, 216] on input at bounding box center [644, 206] width 140 height 29
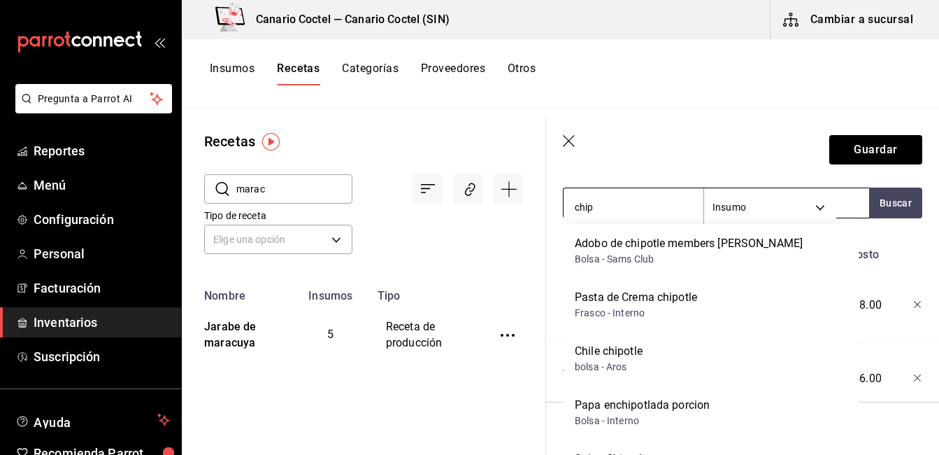
type input "chipo"
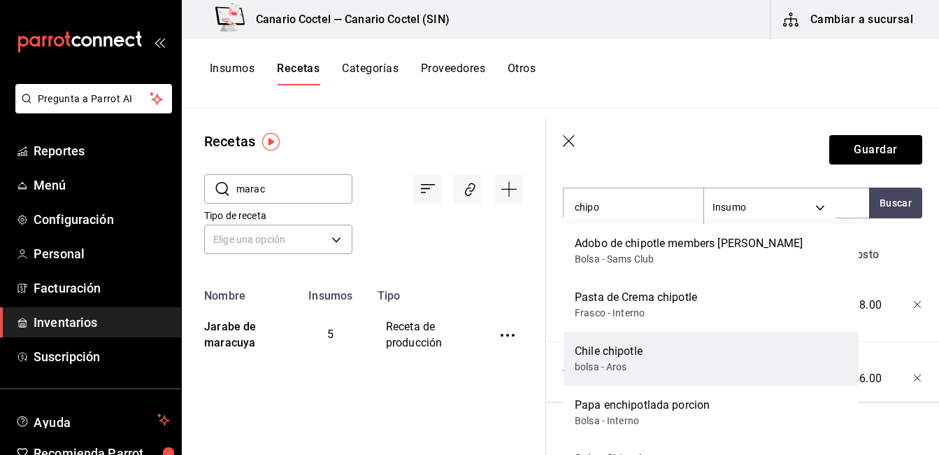
click at [618, 352] on div "Chile chipotle" at bounding box center [609, 351] width 68 height 17
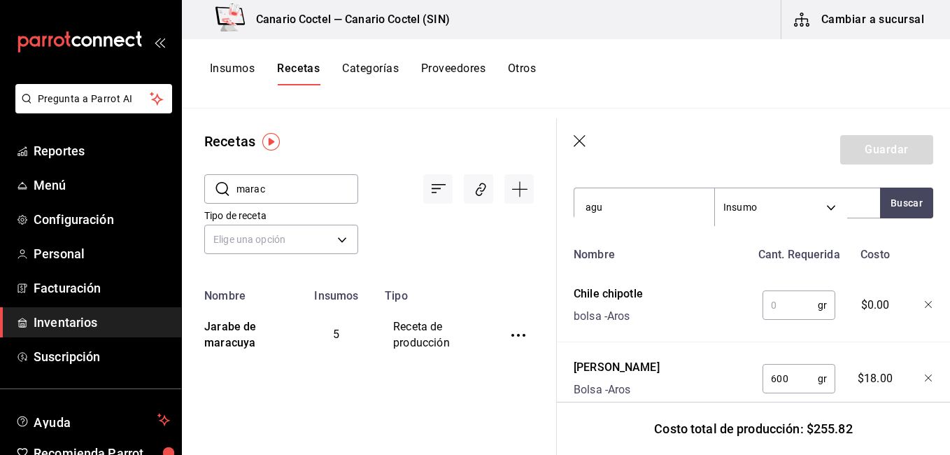
type input "agua"
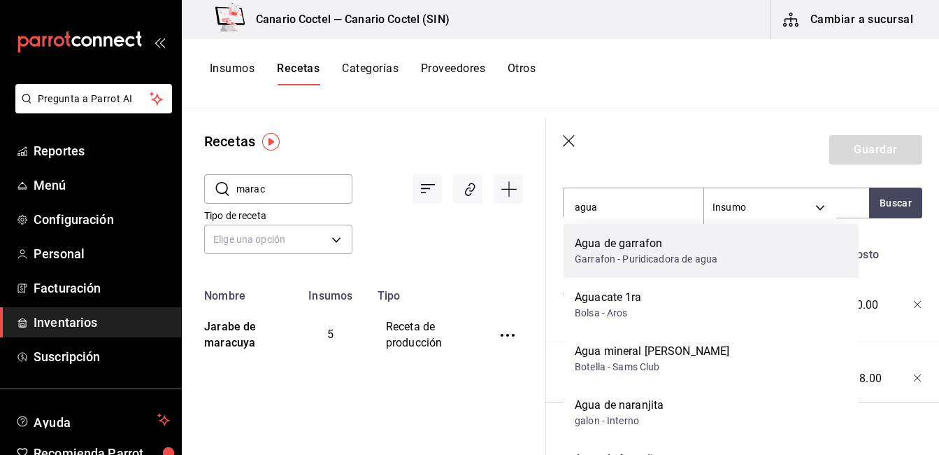
click at [651, 248] on div "Agua de garrafon" at bounding box center [646, 243] width 143 height 17
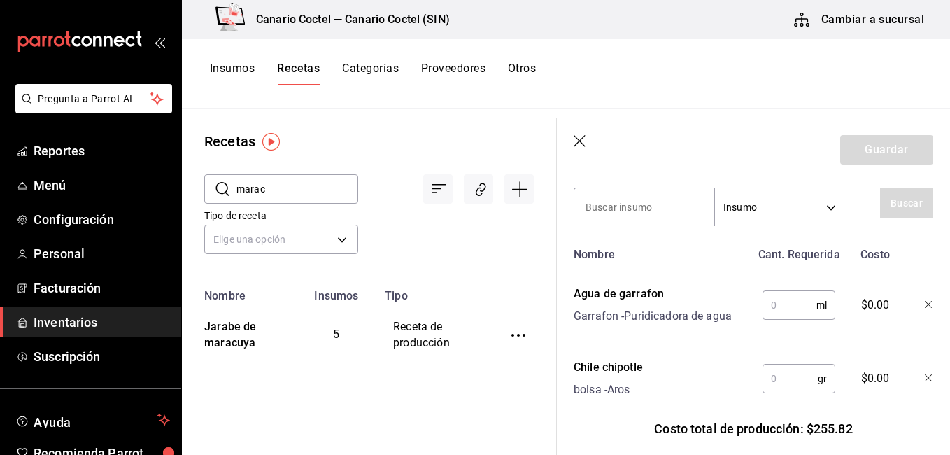
click at [781, 307] on input "text" at bounding box center [789, 305] width 54 height 28
type input "2,000"
click at [785, 371] on input "text" at bounding box center [789, 378] width 55 height 28
type input "120"
click at [878, 154] on button "Guardar" at bounding box center [886, 149] width 93 height 29
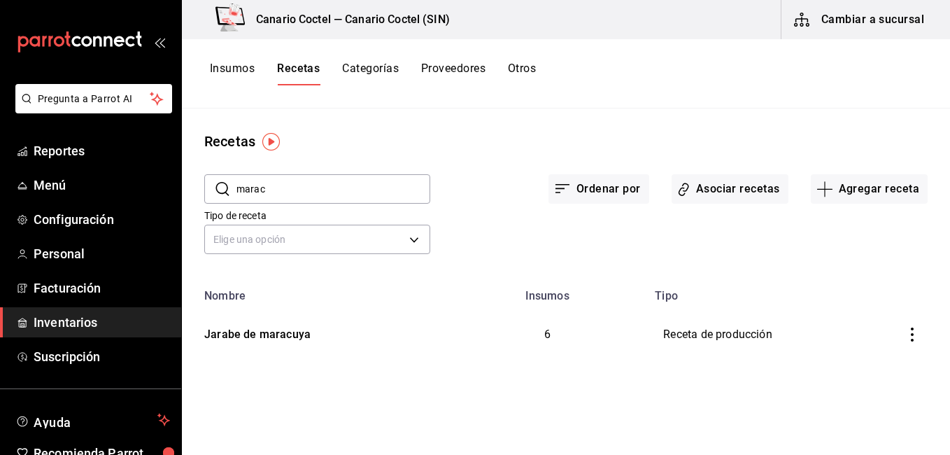
click at [362, 198] on input "marac" at bounding box center [333, 189] width 194 height 28
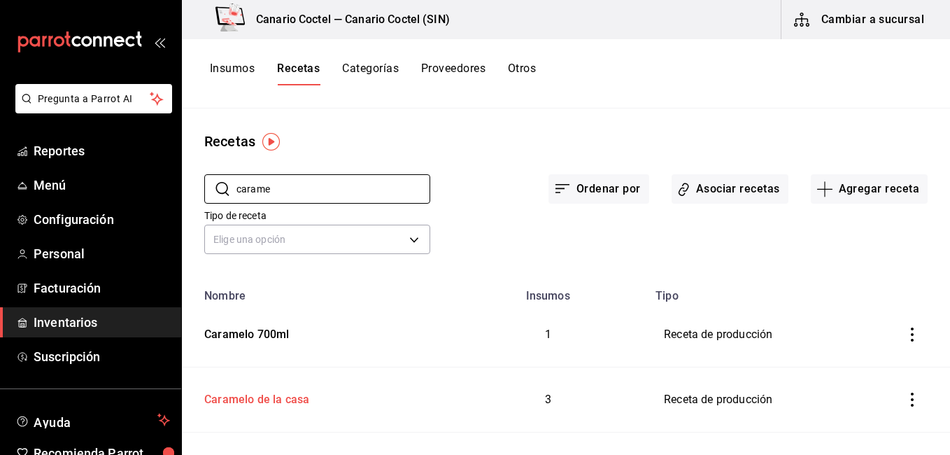
type input "carame"
click at [269, 401] on div "Caramelo de la casa" at bounding box center [254, 397] width 110 height 22
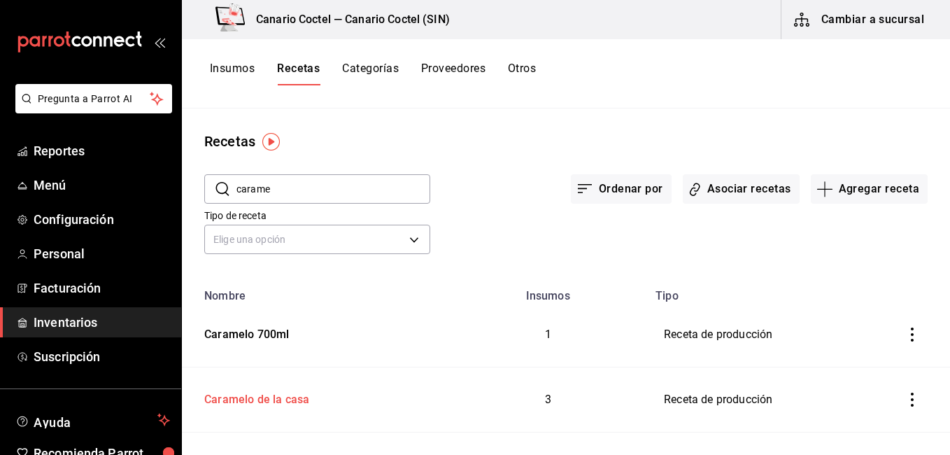
type input "Caramelo de la casa"
type input "1"
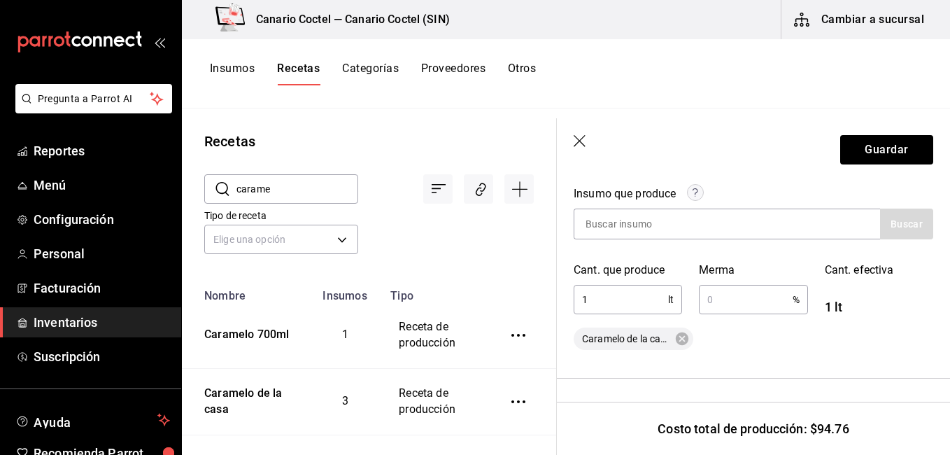
scroll to position [215, 0]
click at [511, 337] on icon "inventoriesTable" at bounding box center [518, 335] width 14 height 14
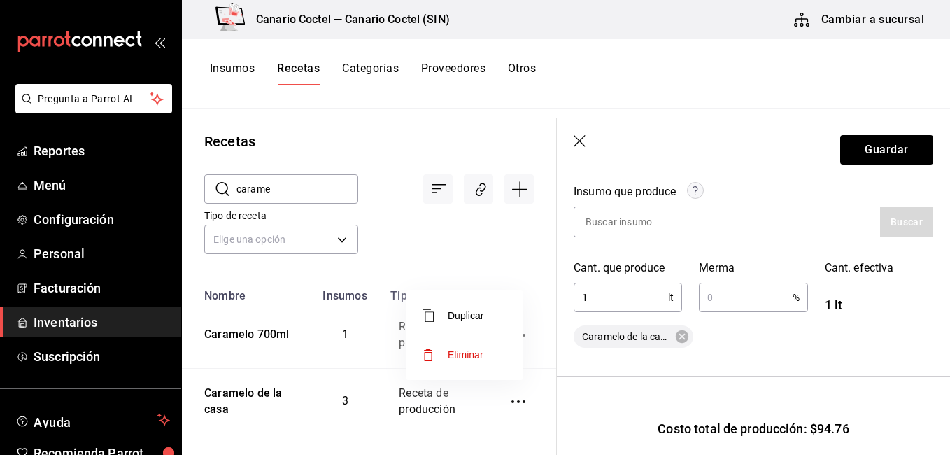
click at [454, 344] on li "Eliminar" at bounding box center [464, 354] width 117 height 39
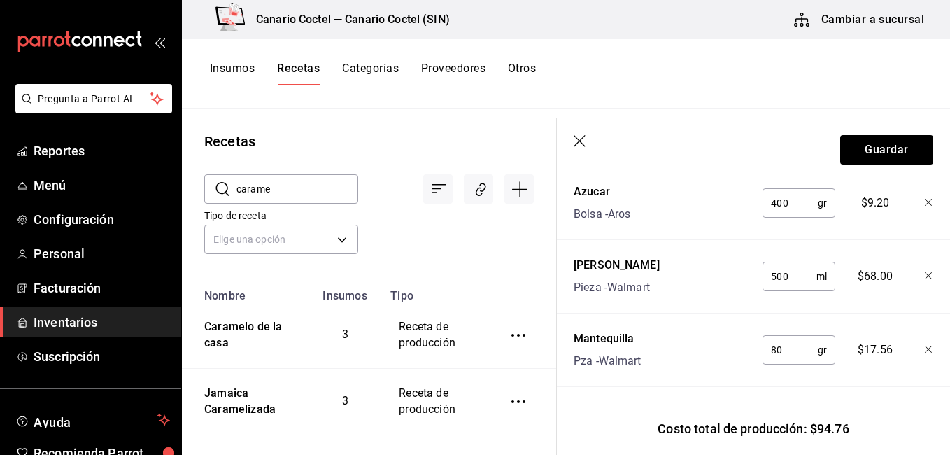
scroll to position [606, 0]
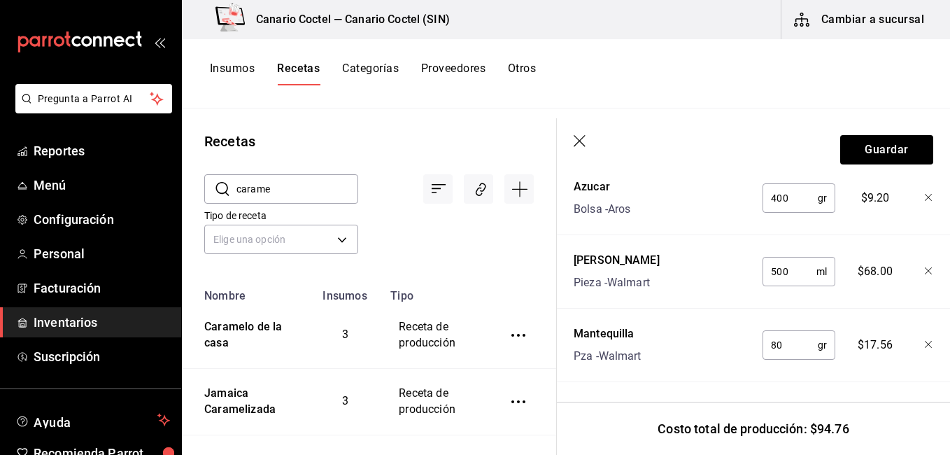
click at [313, 187] on input "carame" at bounding box center [297, 189] width 122 height 28
click at [255, 186] on input "carame" at bounding box center [297, 189] width 122 height 28
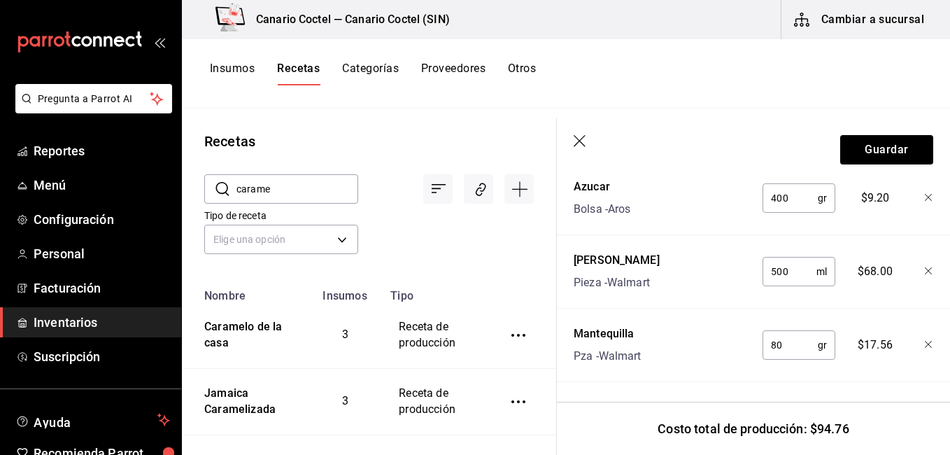
click at [255, 186] on input "carame" at bounding box center [297, 189] width 122 height 28
click at [337, 192] on input "carame" at bounding box center [297, 189] width 122 height 28
type input "c"
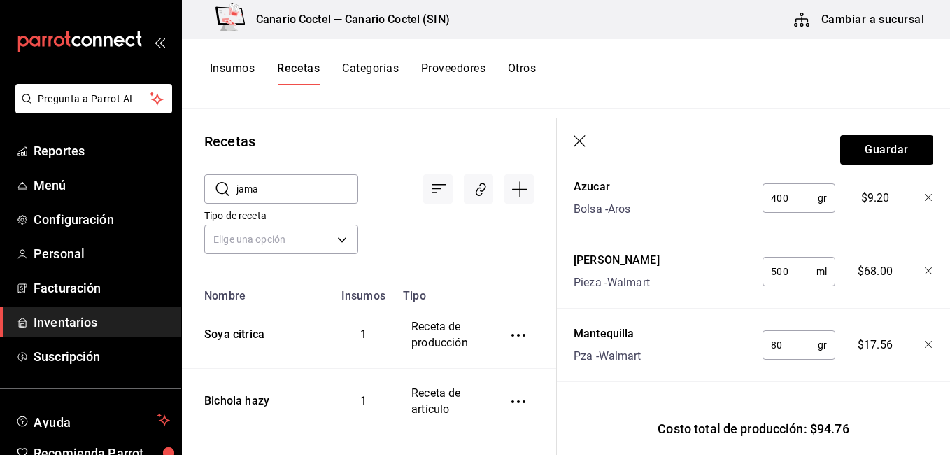
type input "jama"
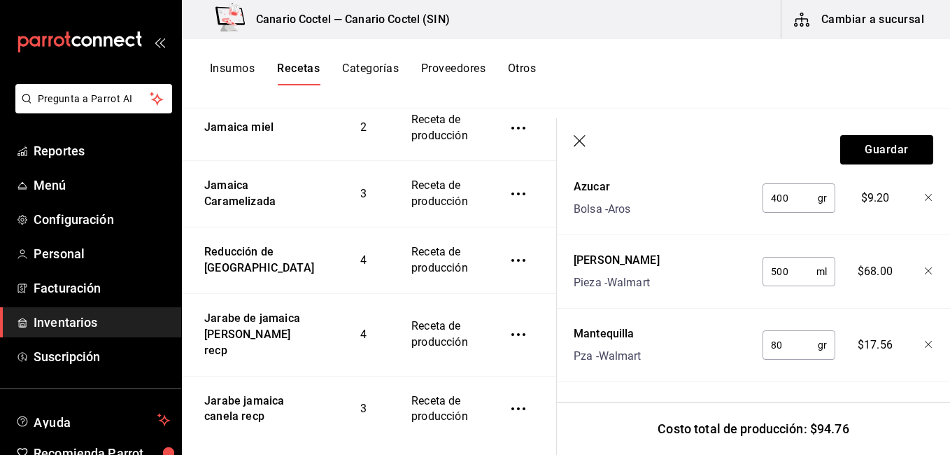
scroll to position [303, 0]
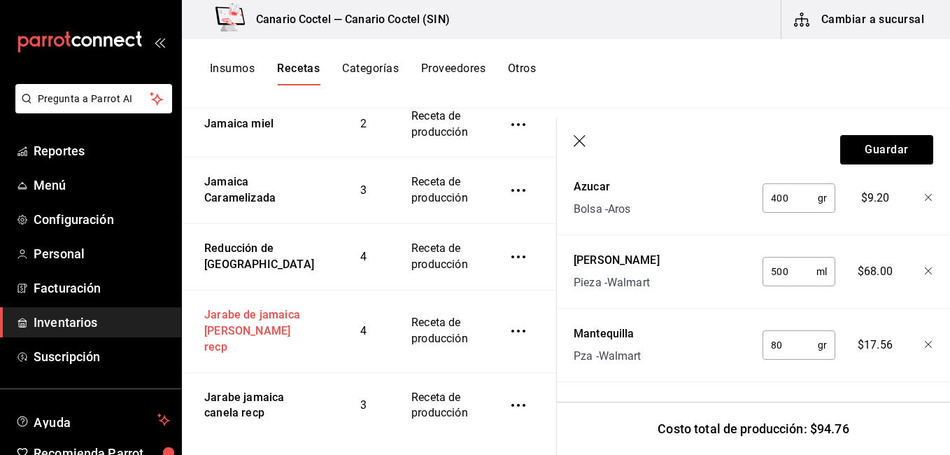
click at [210, 338] on div "Jarabe de jamaica [PERSON_NAME] recp" at bounding box center [257, 328] width 117 height 54
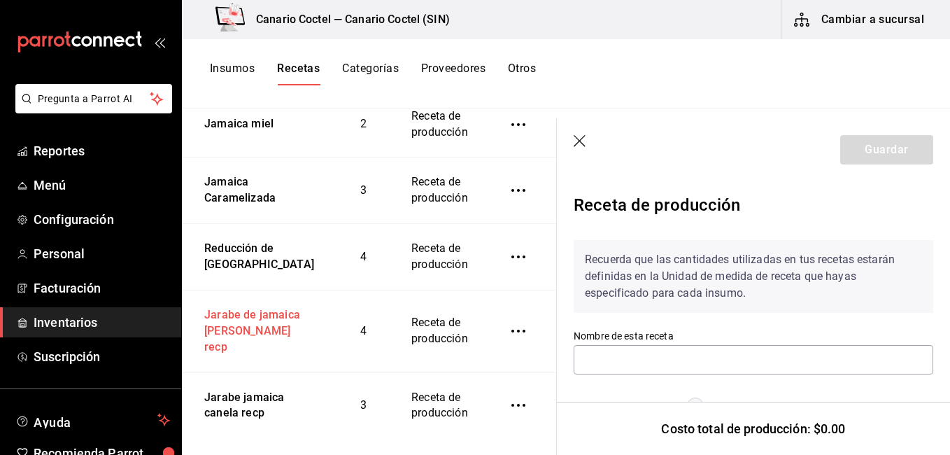
type input "Jarabe de jamaica [PERSON_NAME] recp"
type input "3,700"
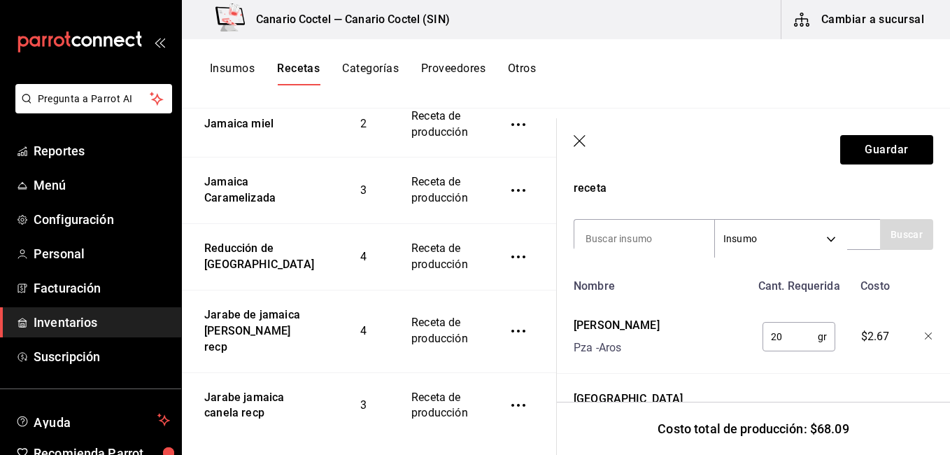
scroll to position [401, 0]
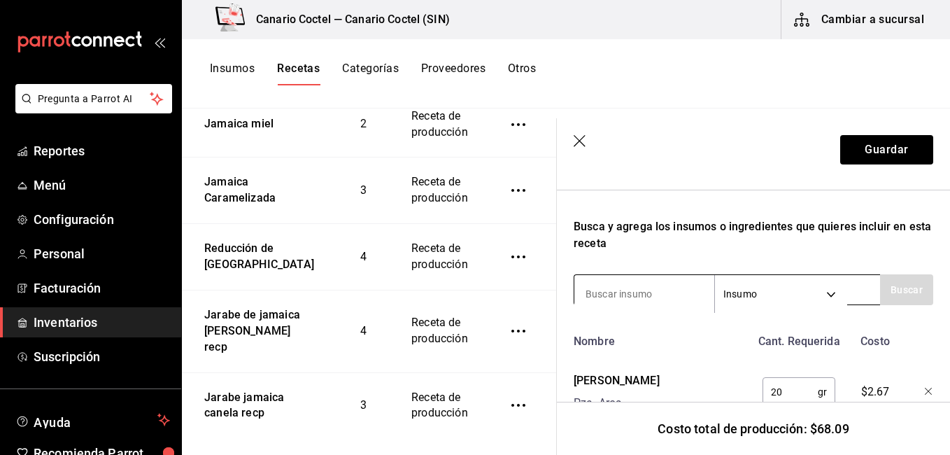
click at [676, 297] on input at bounding box center [644, 293] width 140 height 29
type input "agua"
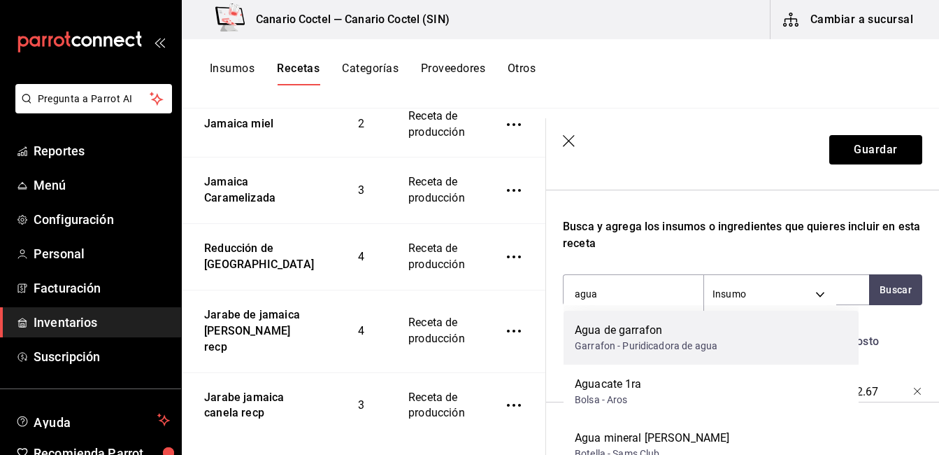
click at [662, 322] on div "Agua de garrafon" at bounding box center [646, 330] width 143 height 17
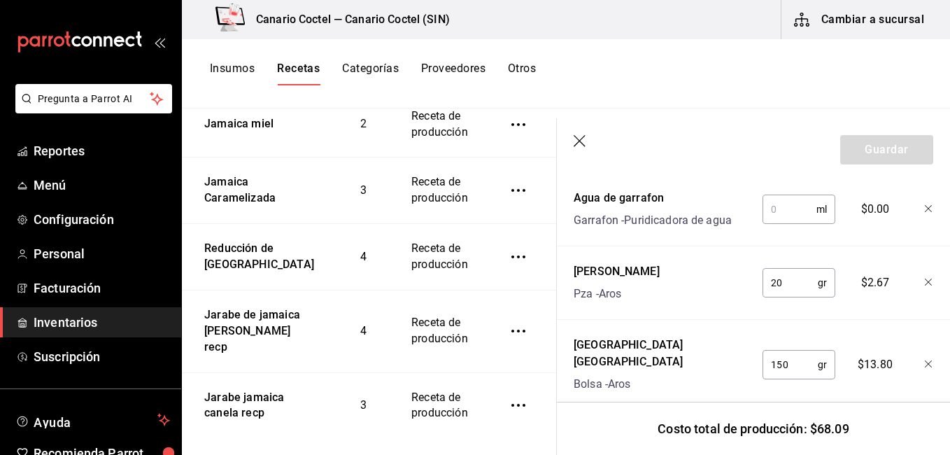
scroll to position [566, 0]
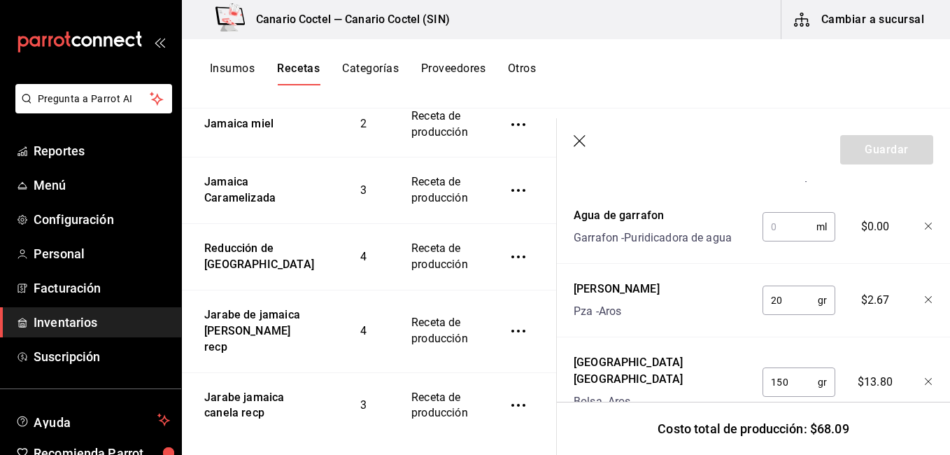
click at [786, 231] on input "text" at bounding box center [789, 227] width 54 height 28
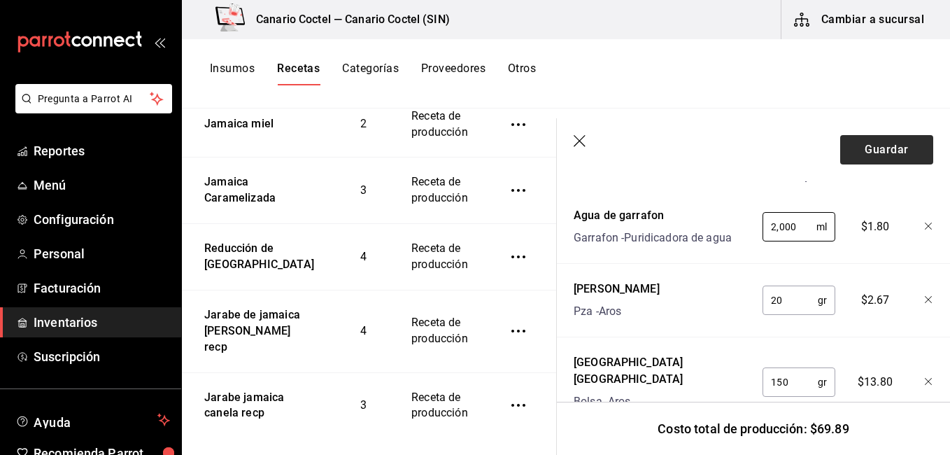
type input "2,000"
click at [887, 157] on button "Guardar" at bounding box center [886, 149] width 93 height 29
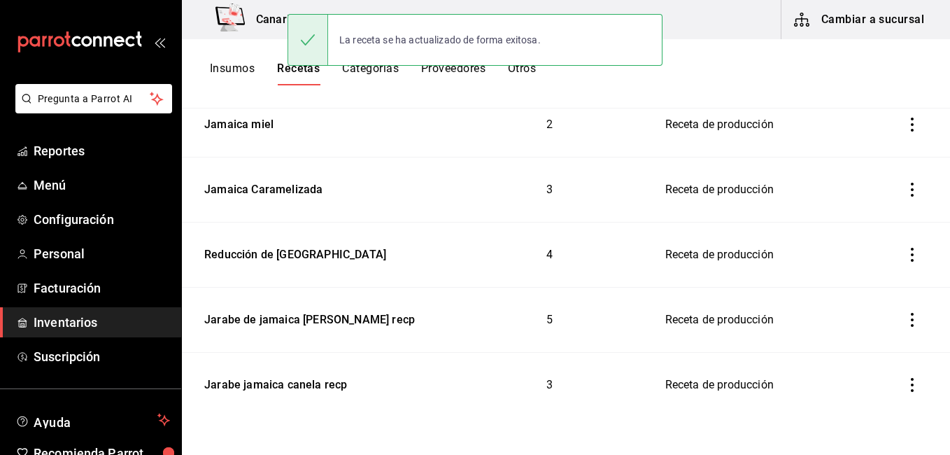
scroll to position [275, 0]
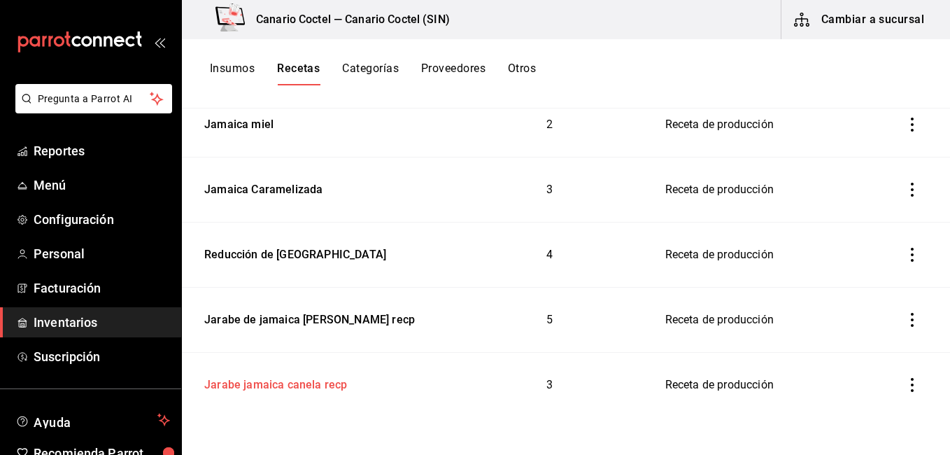
click at [287, 382] on div "Jarabe jamaica canela recp" at bounding box center [273, 382] width 148 height 22
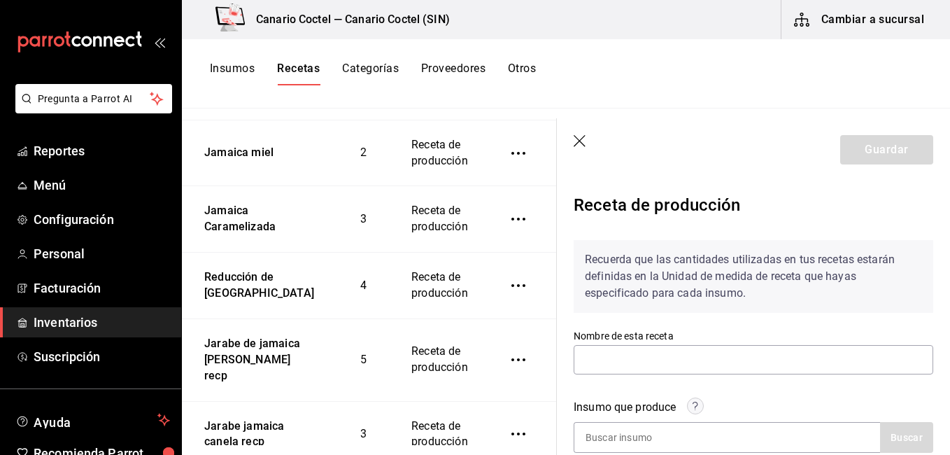
type input "Jarabe jamaica canela recp"
type input "3,700"
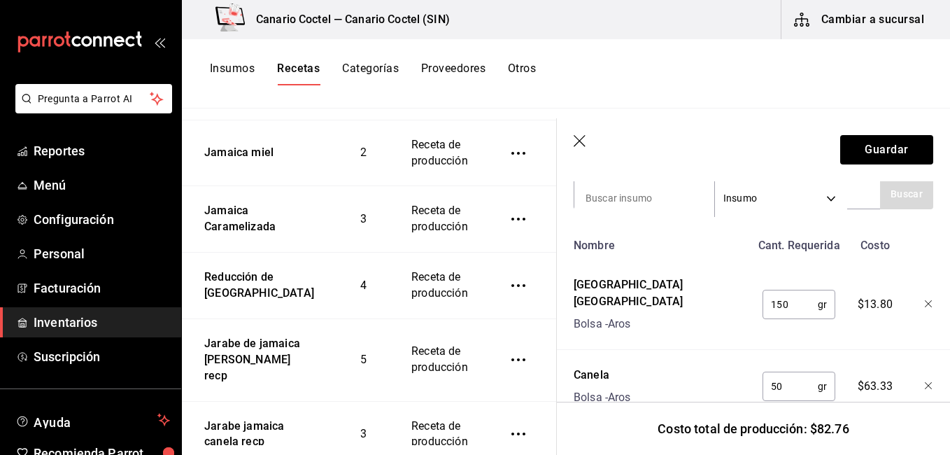
scroll to position [501, 0]
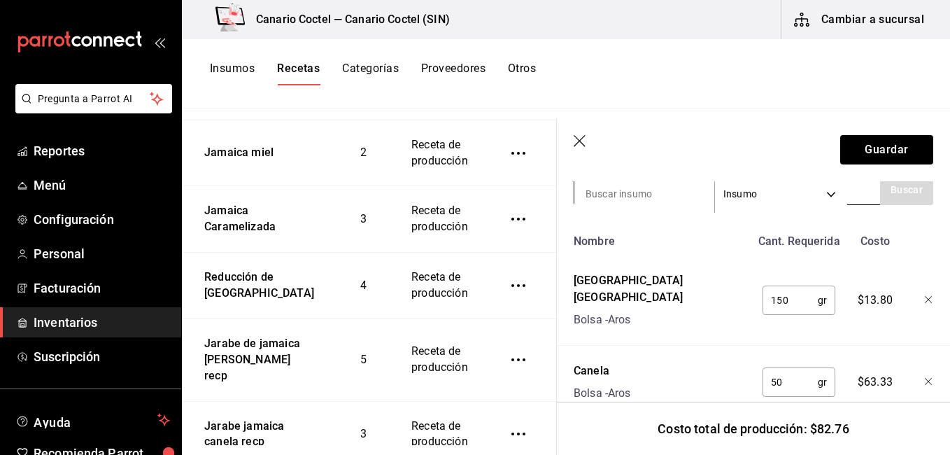
click at [643, 198] on input at bounding box center [644, 193] width 140 height 29
type input "azuc"
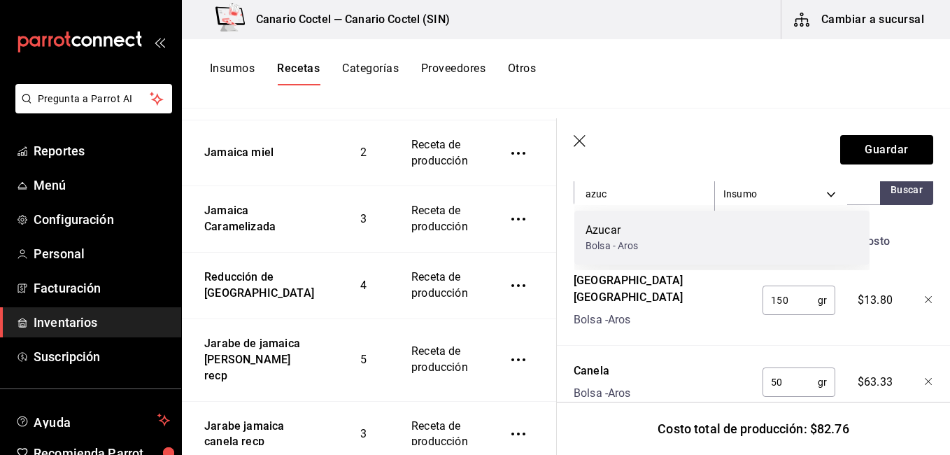
click at [639, 226] on div "Azucar Bolsa - Aros" at bounding box center [721, 237] width 295 height 54
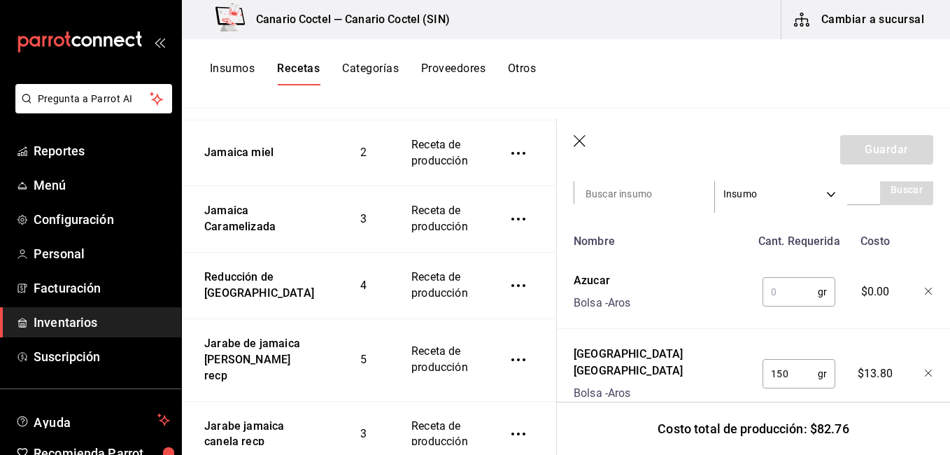
click at [777, 297] on input "text" at bounding box center [789, 292] width 55 height 28
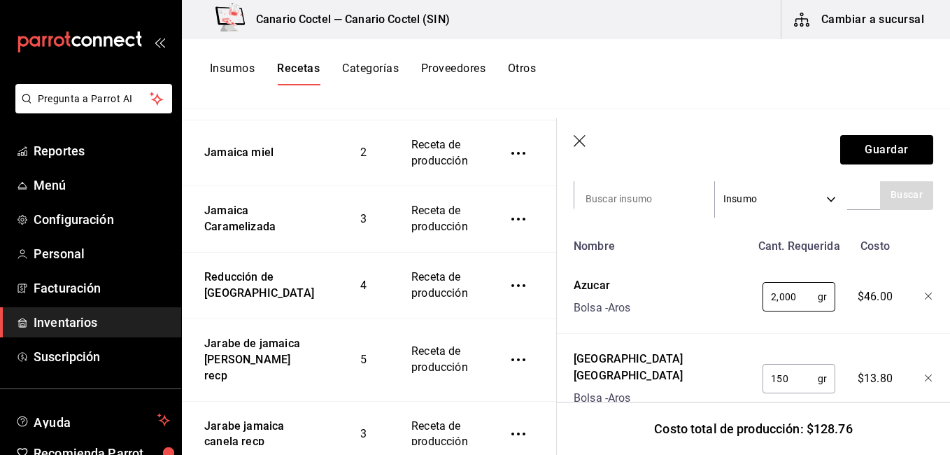
scroll to position [492, 0]
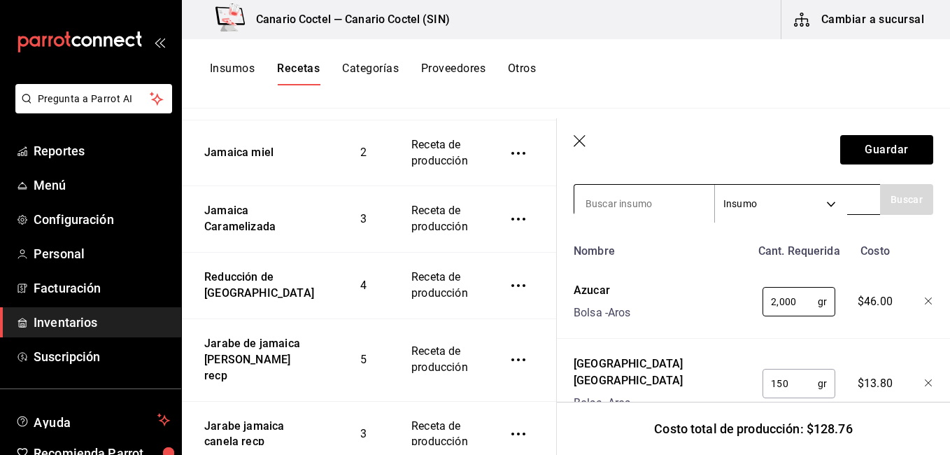
type input "2,000"
click at [638, 208] on input at bounding box center [644, 203] width 140 height 29
type input "agua"
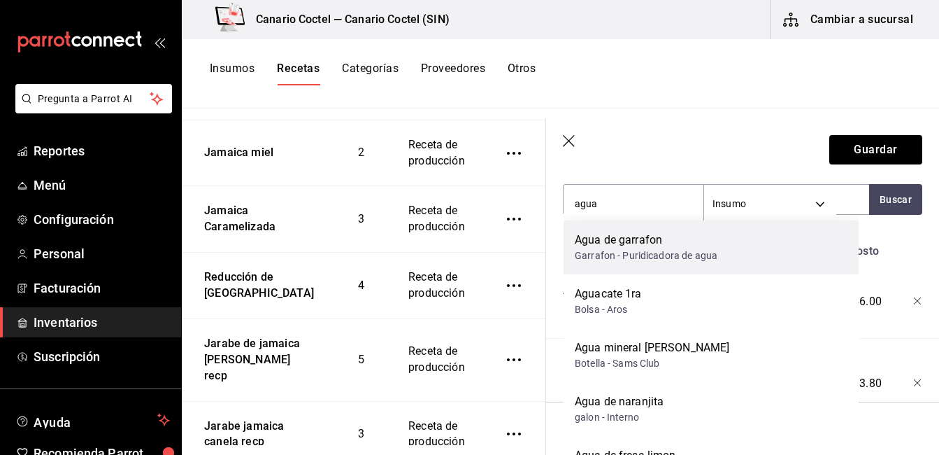
click at [636, 248] on div "Agua de garrafon" at bounding box center [646, 239] width 143 height 17
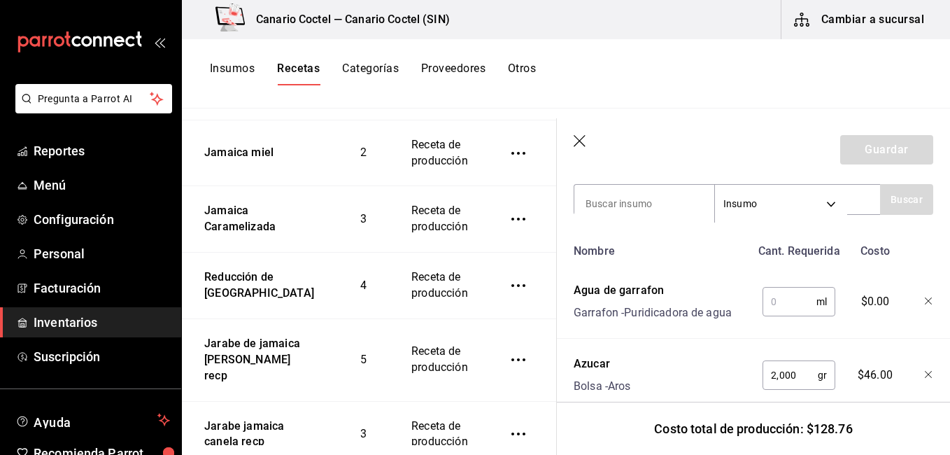
click at [794, 308] on input "text" at bounding box center [789, 301] width 54 height 28
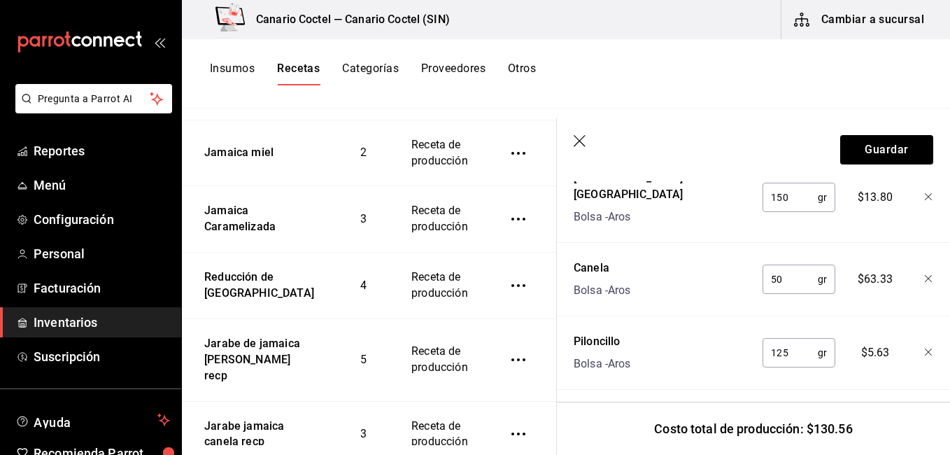
scroll to position [752, 0]
type input "2,000"
click at [895, 143] on button "Guardar" at bounding box center [886, 149] width 93 height 29
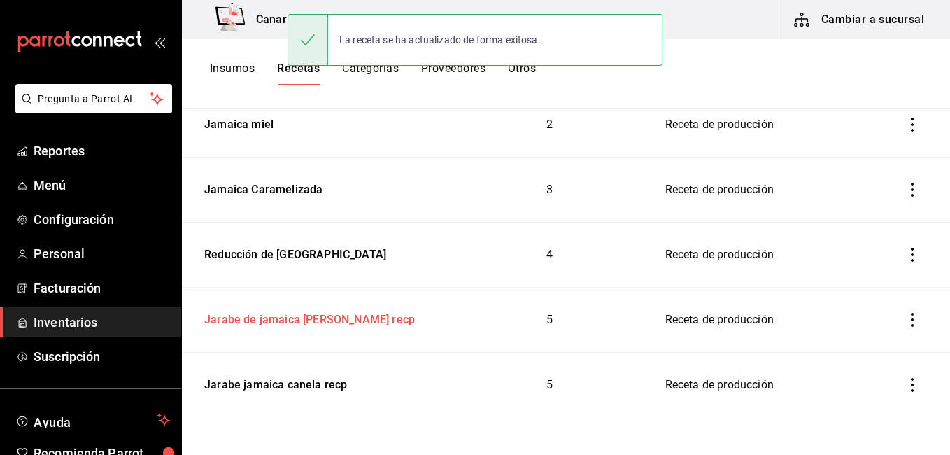
click at [273, 321] on div "Jarabe de jamaica [PERSON_NAME] recp" at bounding box center [307, 317] width 216 height 22
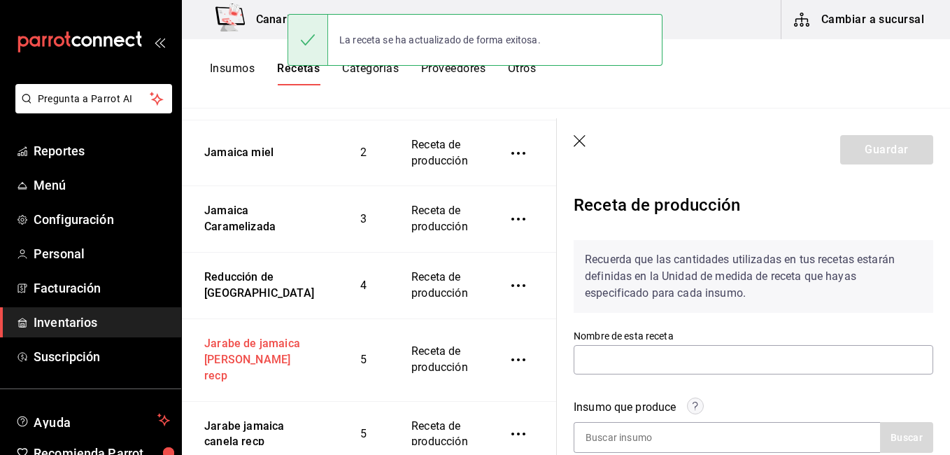
type input "Jarabe de jamaica [PERSON_NAME] recp"
type input "3,700"
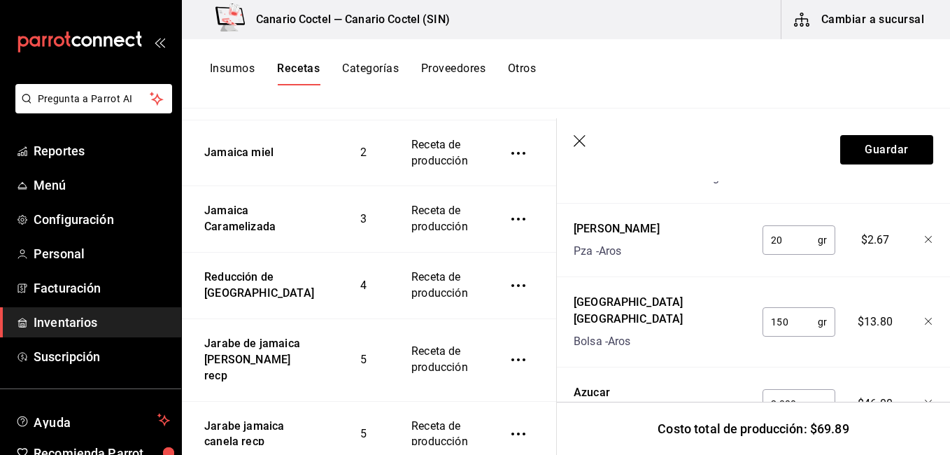
scroll to position [634, 0]
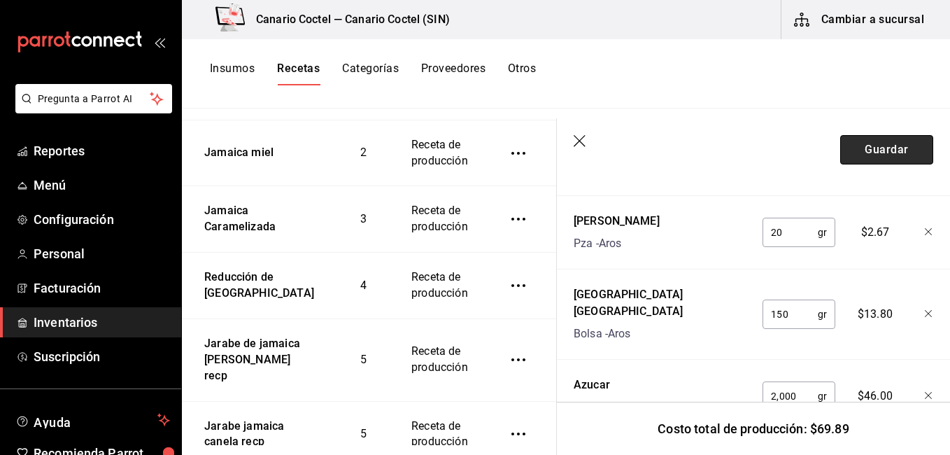
click at [868, 163] on button "Guardar" at bounding box center [886, 149] width 93 height 29
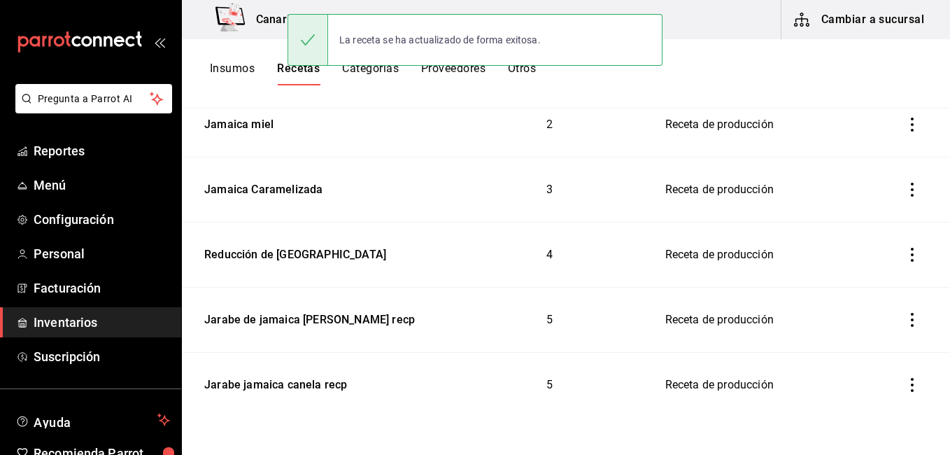
click at [241, 66] on button "Insumos" at bounding box center [232, 74] width 45 height 24
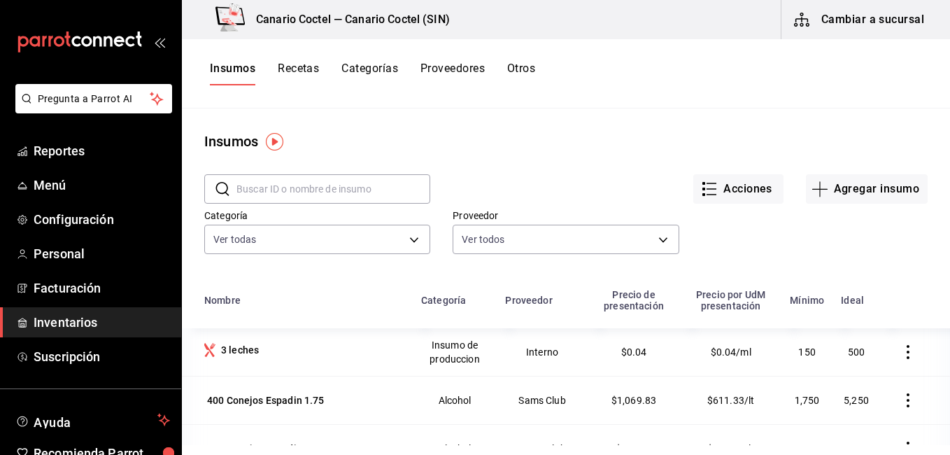
click at [306, 183] on input "text" at bounding box center [333, 189] width 194 height 28
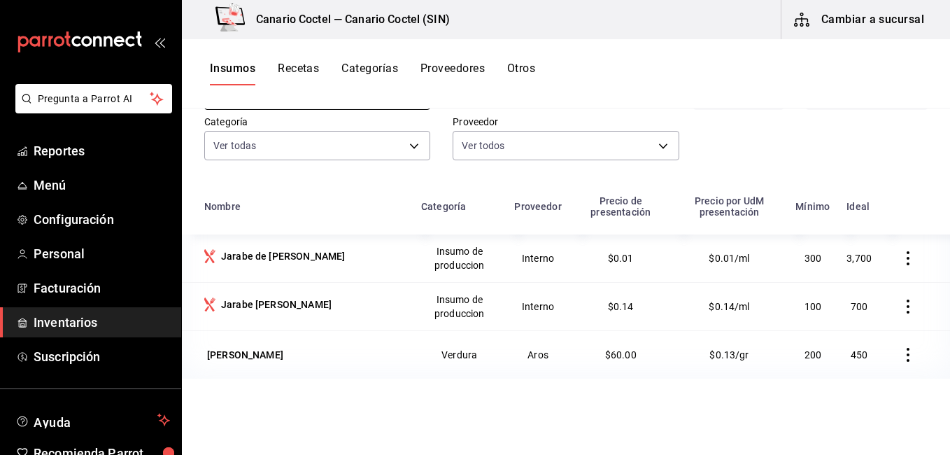
scroll to position [99, 0]
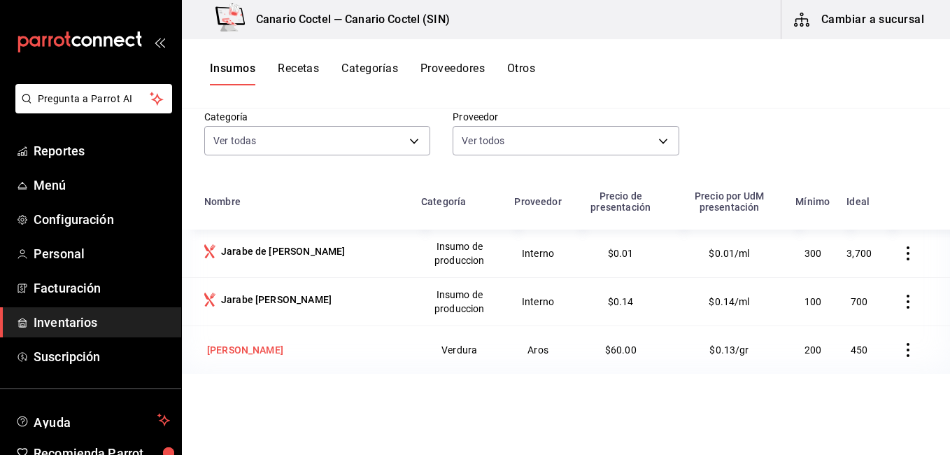
type input "[GEOGRAPHIC_DATA]"
click at [245, 351] on div "[PERSON_NAME]" at bounding box center [304, 350] width 200 height 20
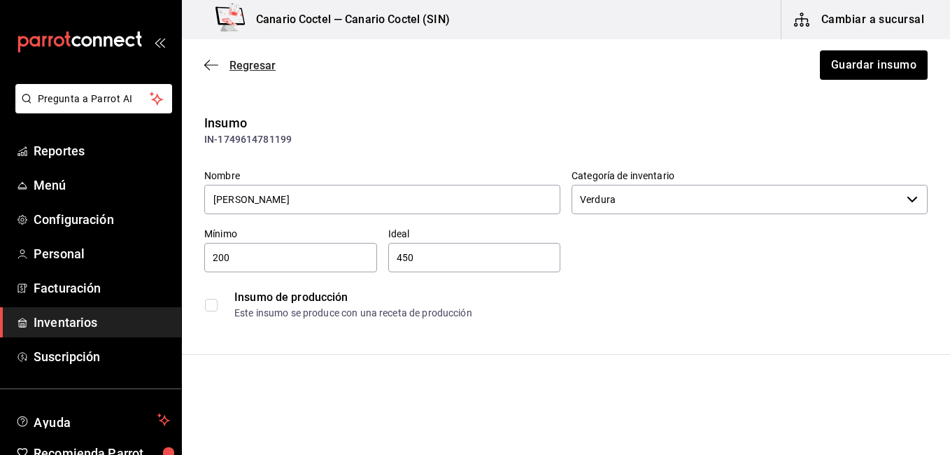
click at [243, 66] on span "Regresar" at bounding box center [252, 65] width 46 height 13
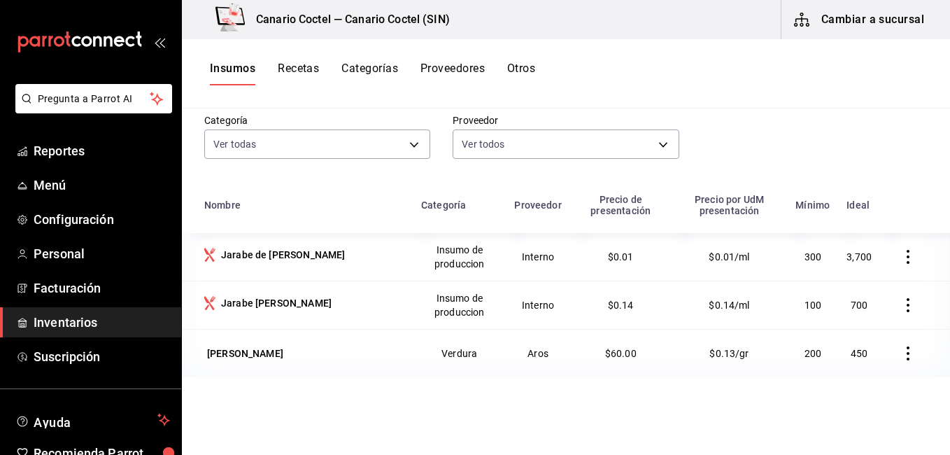
scroll to position [103, 0]
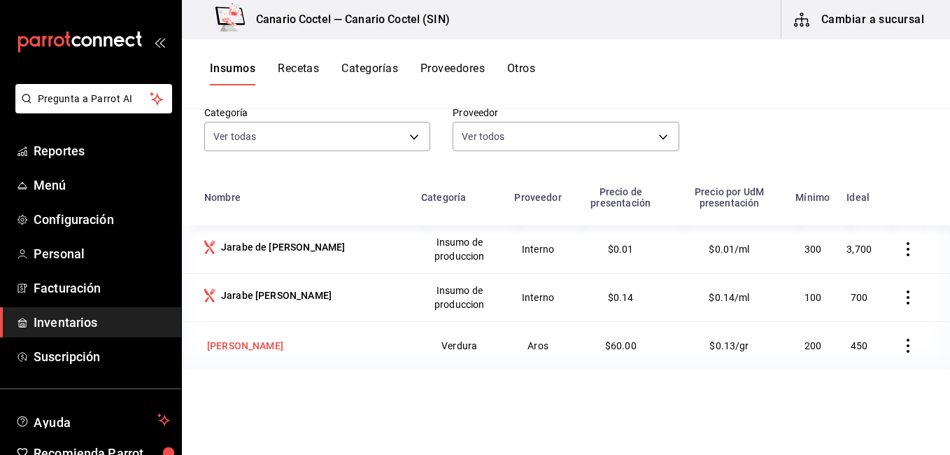
click at [239, 350] on div "[PERSON_NAME]" at bounding box center [245, 345] width 76 height 14
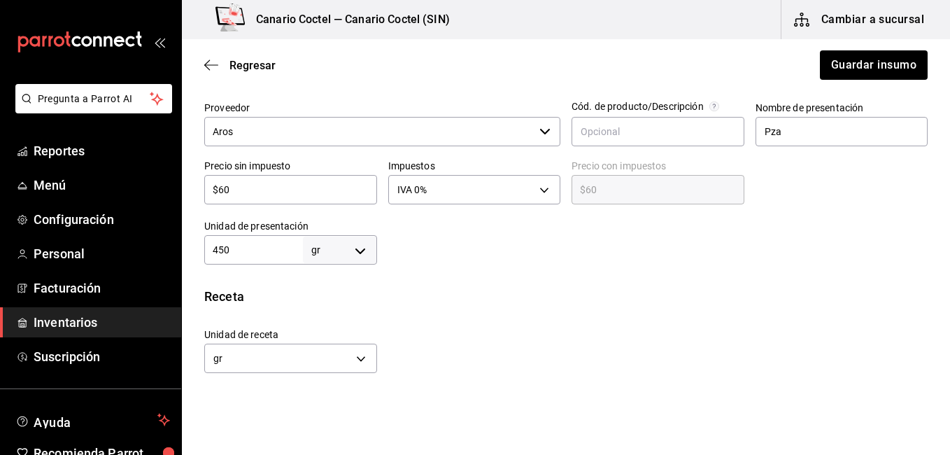
scroll to position [335, 0]
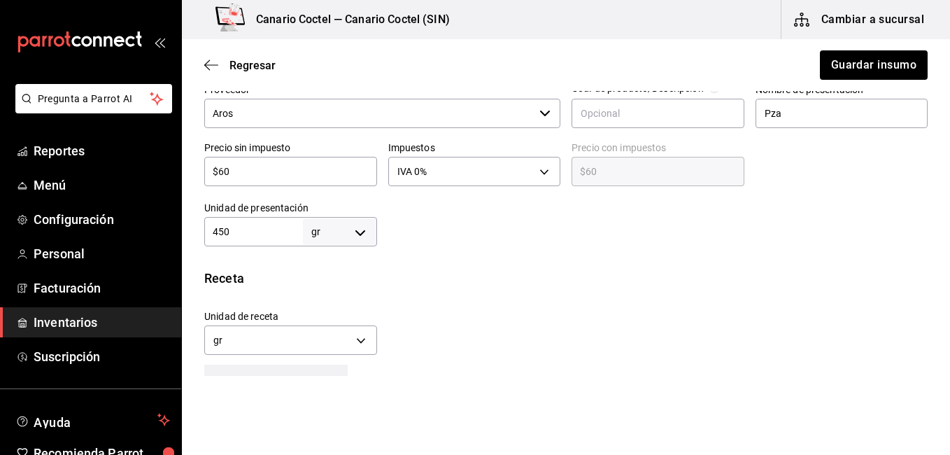
click at [252, 229] on input "450" at bounding box center [253, 231] width 99 height 17
type input "45"
type input "4"
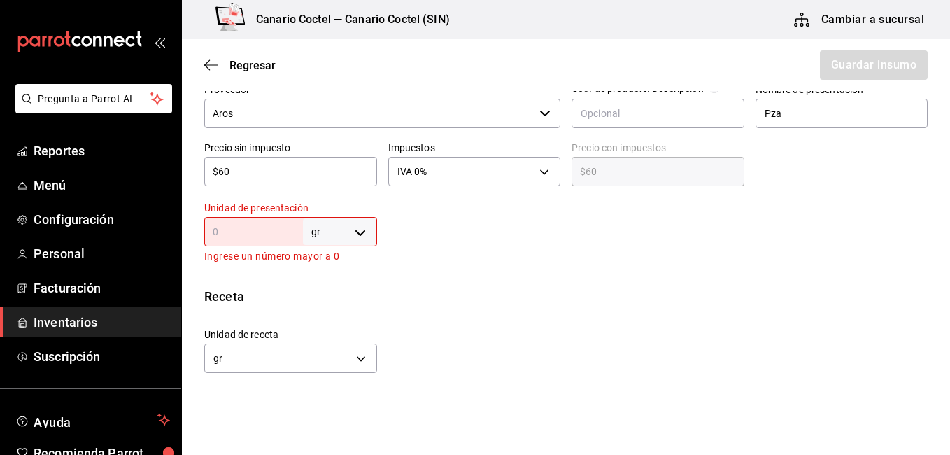
type input "1"
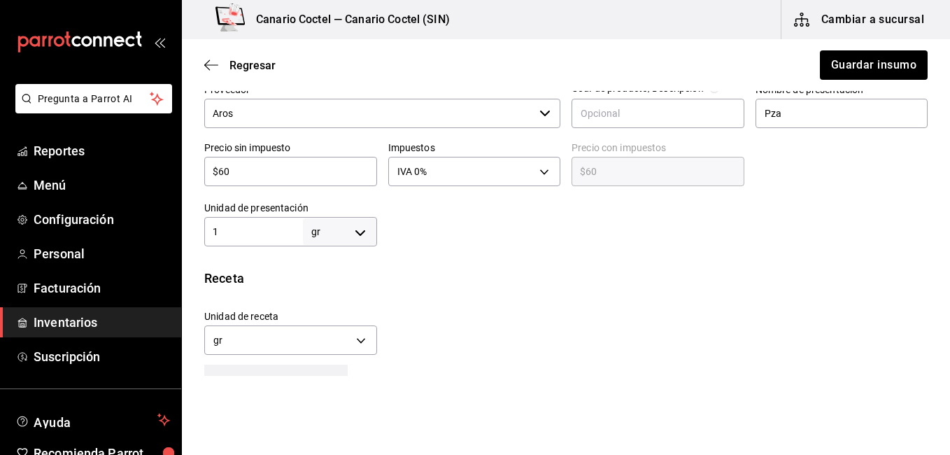
type input "1"
click at [348, 234] on body "Pregunta a Parrot AI Reportes Menú Configuración Personal Facturación Inventari…" at bounding box center [475, 188] width 950 height 376
click at [323, 389] on li "pza" at bounding box center [337, 389] width 73 height 23
type input "UNIT"
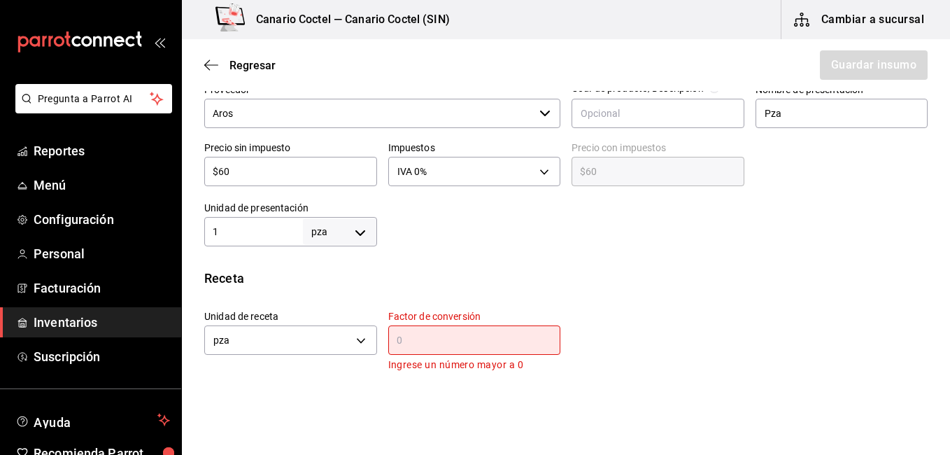
click at [401, 345] on input "text" at bounding box center [474, 339] width 173 height 17
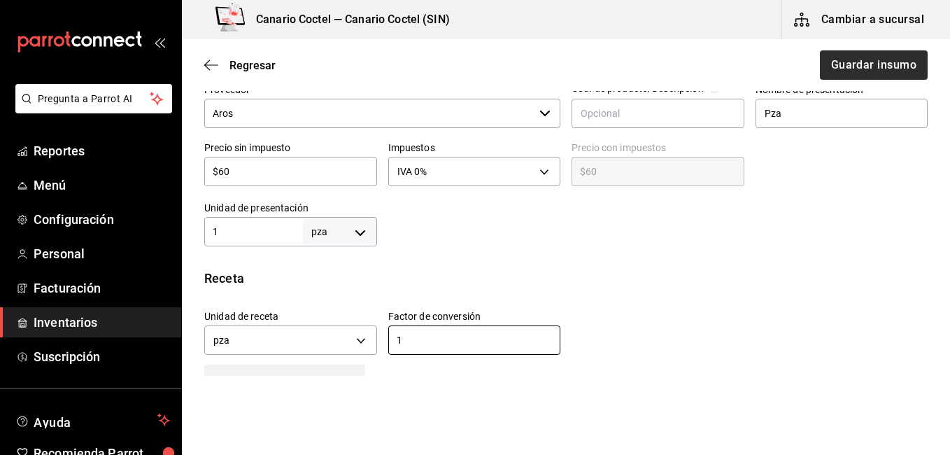
type input "1"
click at [854, 63] on button "Guardar insumo" at bounding box center [872, 64] width 109 height 29
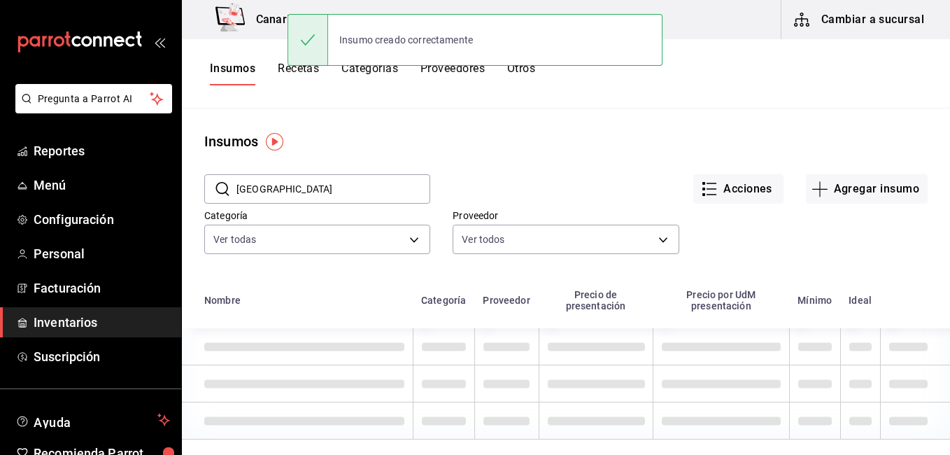
click at [287, 71] on button "Recetas" at bounding box center [298, 74] width 41 height 24
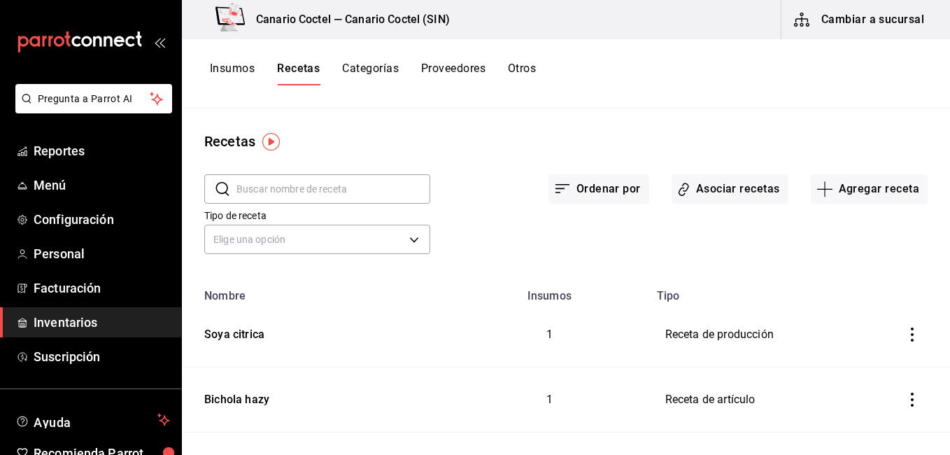
click at [322, 193] on input "text" at bounding box center [333, 189] width 194 height 28
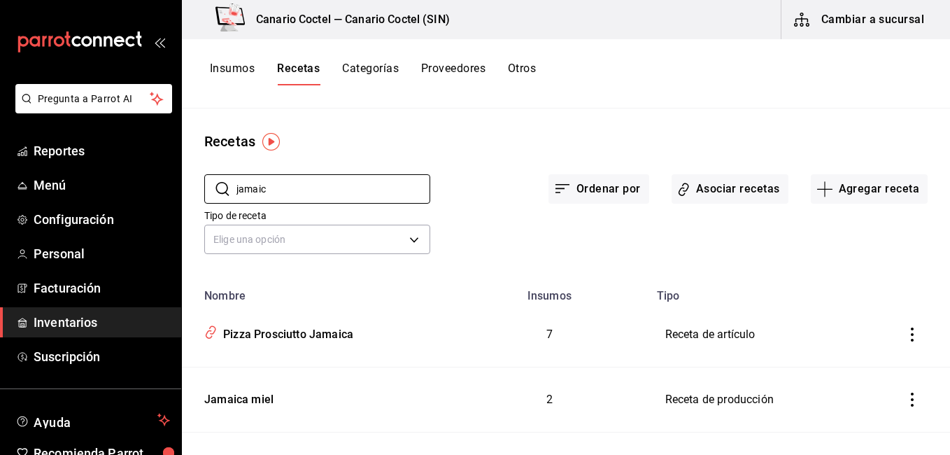
type input "jamaic"
click at [613, 259] on div "​ jamaic ​ Ordenar por Asociar recetas Agregar receta Tipo de receta Elige una …" at bounding box center [566, 216] width 768 height 129
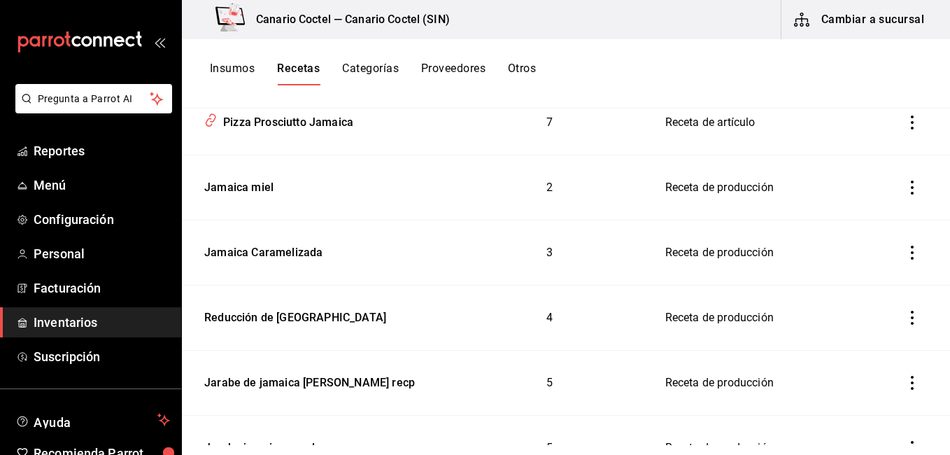
scroll to position [275, 0]
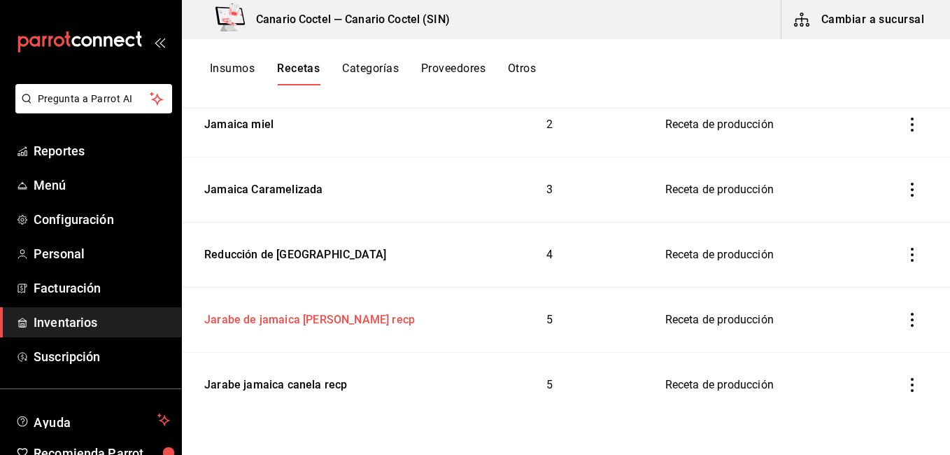
click at [364, 313] on div "Jarabe de jamaica [PERSON_NAME] recp" at bounding box center [316, 317] width 235 height 22
type input "Jarabe de jamaica [PERSON_NAME] recp"
type input "3,700"
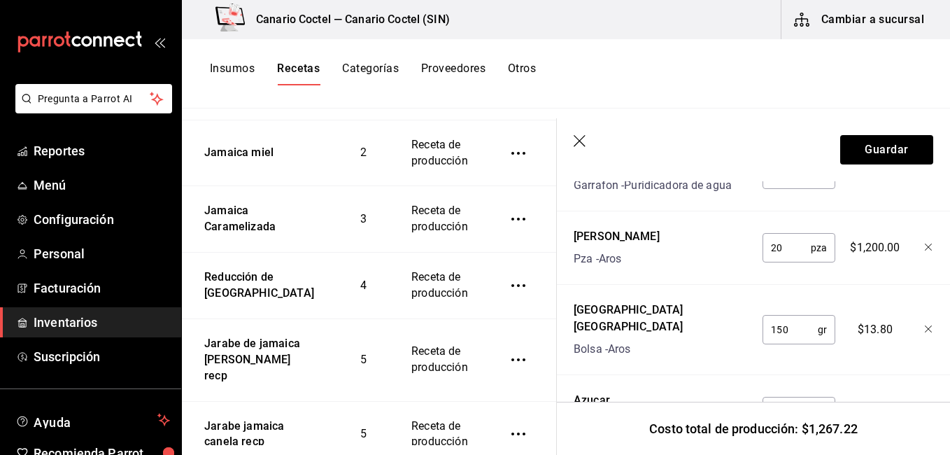
scroll to position [639, 0]
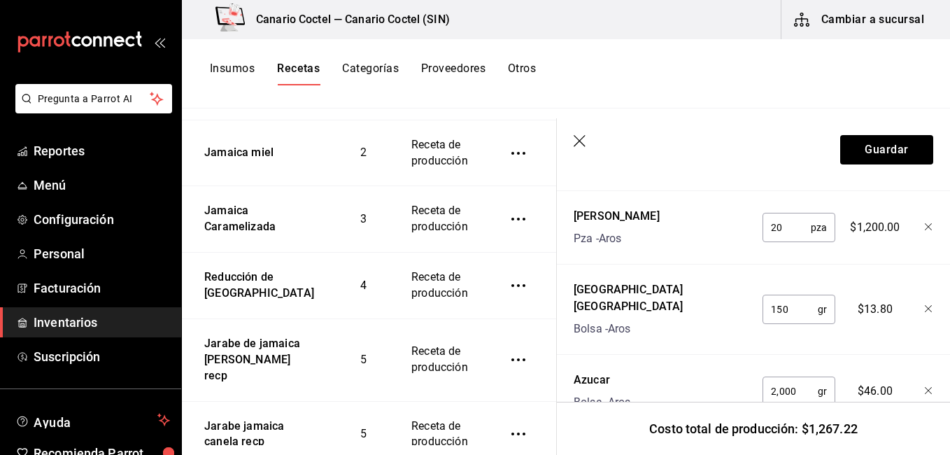
click at [791, 217] on input "20" at bounding box center [786, 227] width 48 height 28
type input "2"
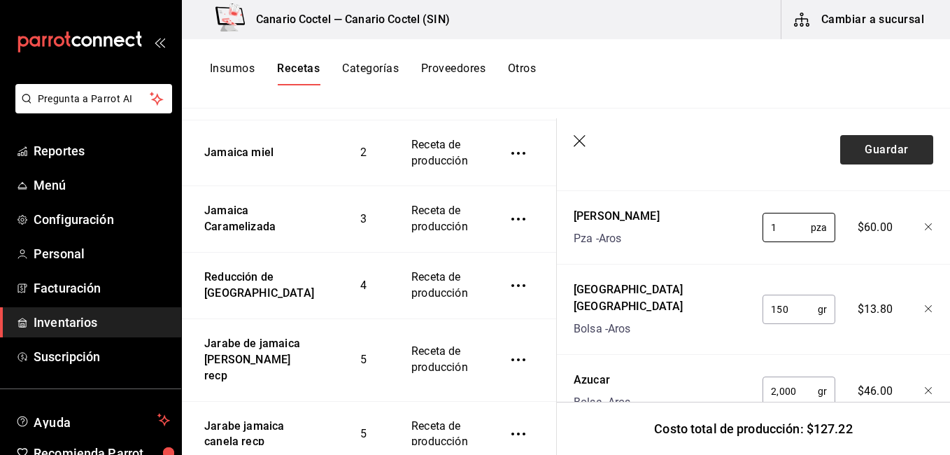
type input "1"
click at [891, 140] on button "Guardar" at bounding box center [886, 149] width 93 height 29
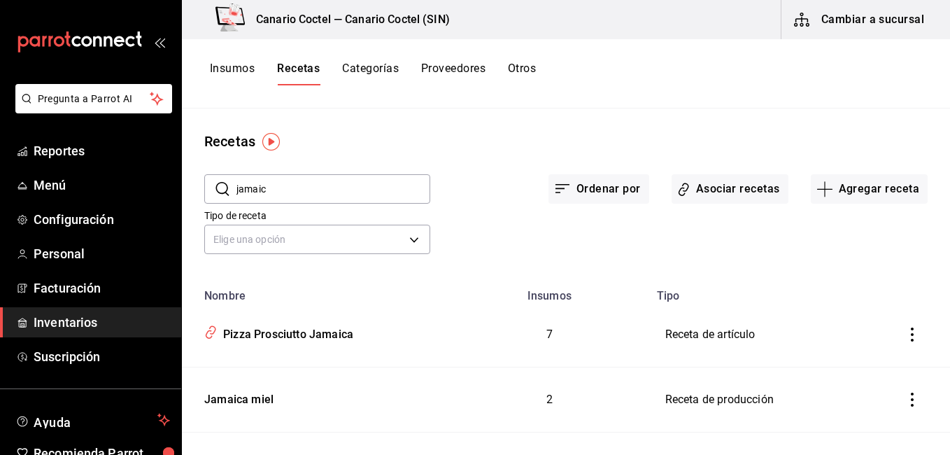
click at [299, 183] on input "jamaic" at bounding box center [333, 189] width 194 height 28
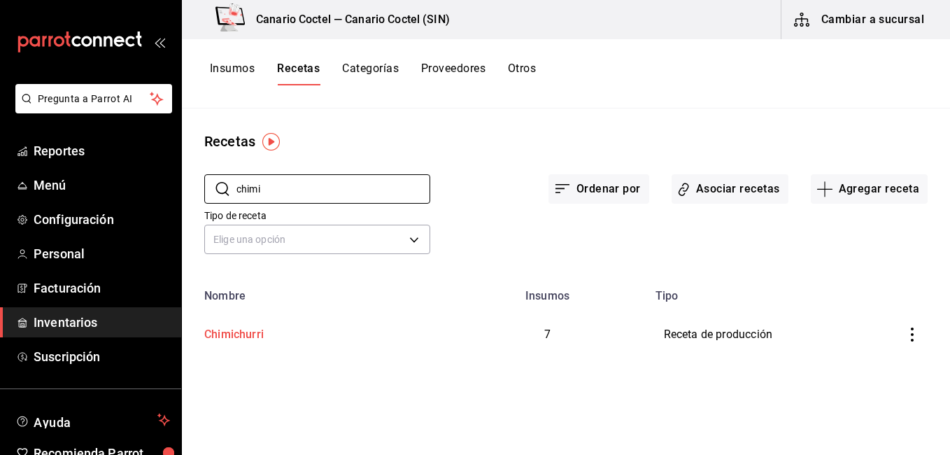
type input "chimi"
click at [269, 341] on div "Chimichurri" at bounding box center [315, 332] width 233 height 22
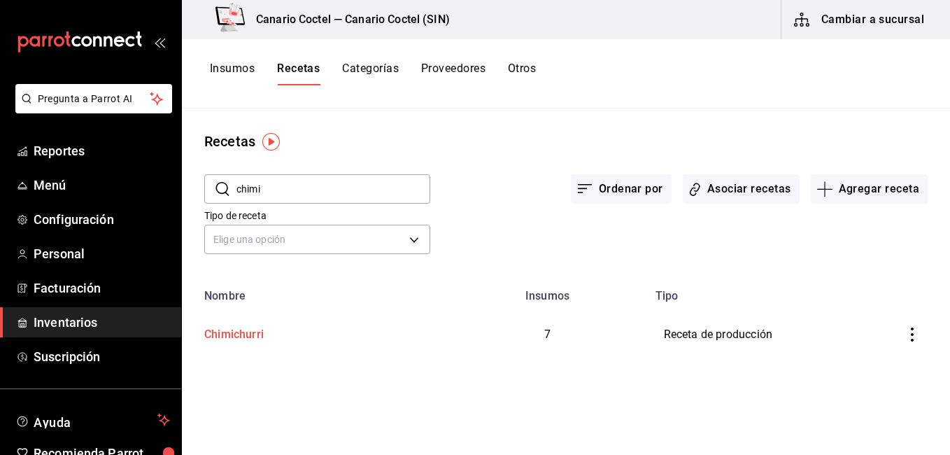
type input "Chimichurri"
type input "1,700"
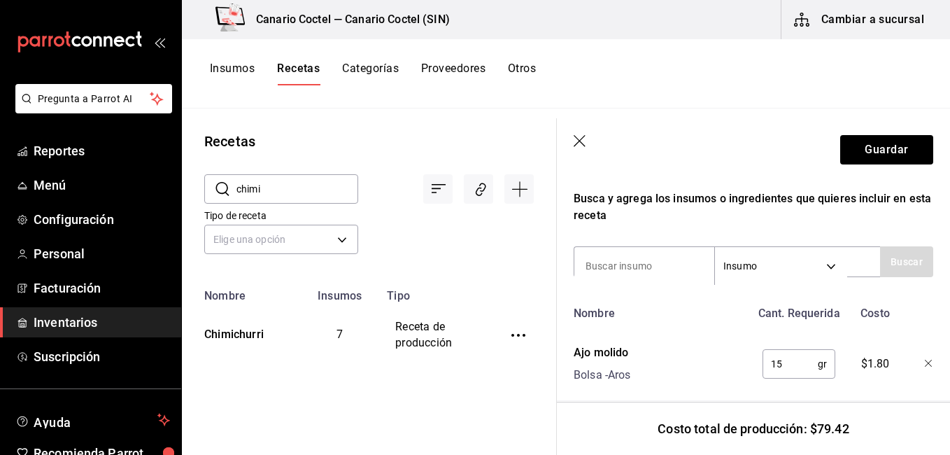
scroll to position [359, 0]
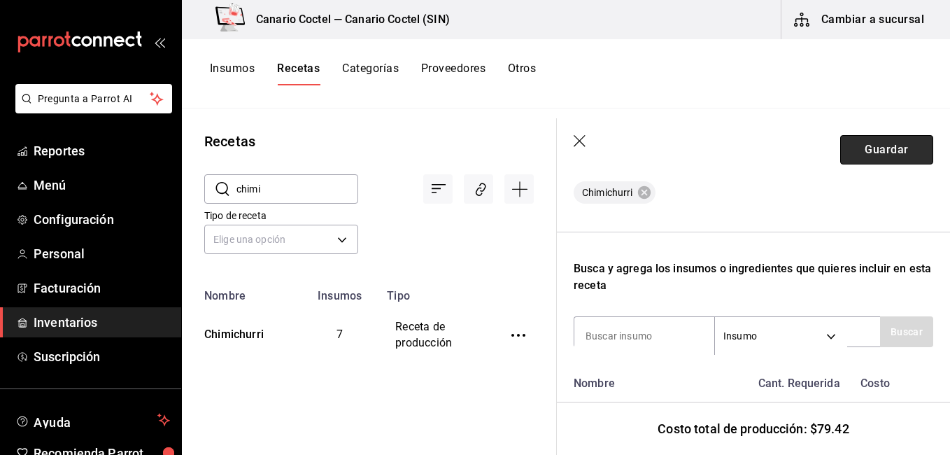
click at [873, 156] on button "Guardar" at bounding box center [886, 149] width 93 height 29
